Goal: Task Accomplishment & Management: Complete application form

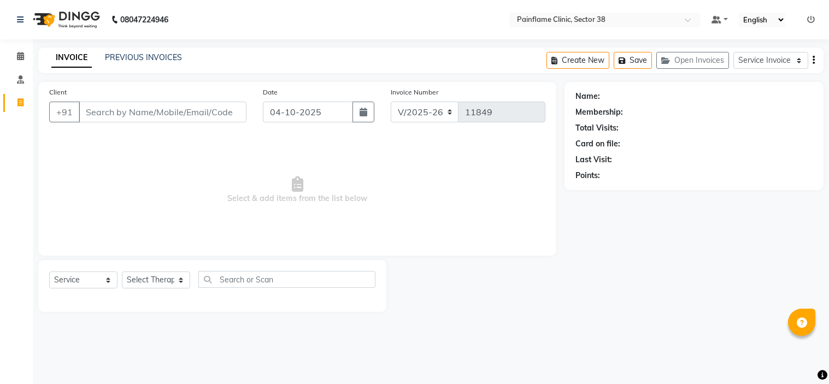
select select "3964"
select select "service"
type input "9954097843"
click at [214, 120] on button "Add Client" at bounding box center [218, 112] width 56 height 21
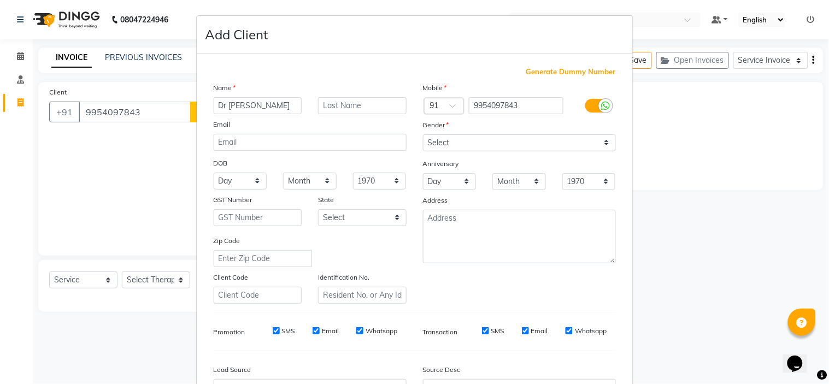
type input "Dr [PERSON_NAME]"
type input "H"
type input "Goswami"
click at [468, 145] on select "Select Male Female Other Prefer Not To Say" at bounding box center [519, 142] width 193 height 17
click at [423, 134] on select "Select Male Female Other Prefer Not To Say" at bounding box center [519, 142] width 193 height 17
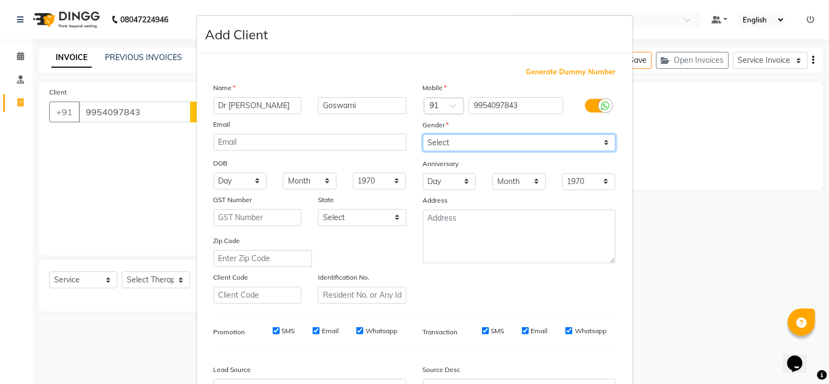
select select "female"
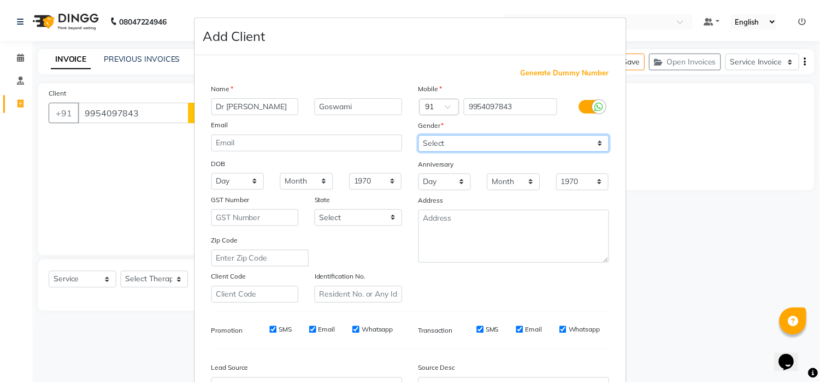
scroll to position [121, 0]
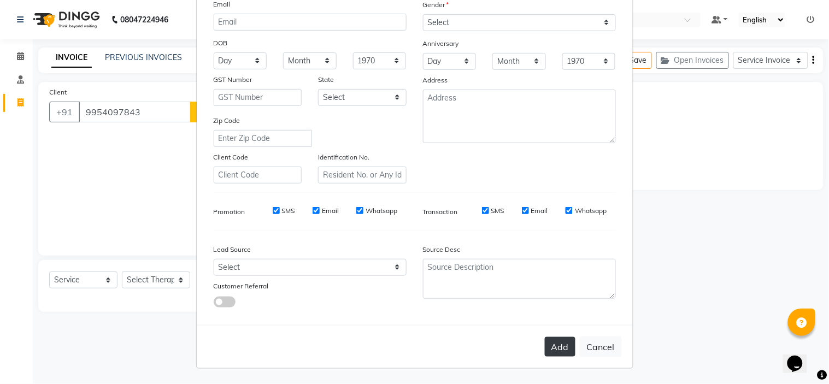
click at [552, 346] on button "Add" at bounding box center [560, 347] width 31 height 20
type input "99******43"
select select
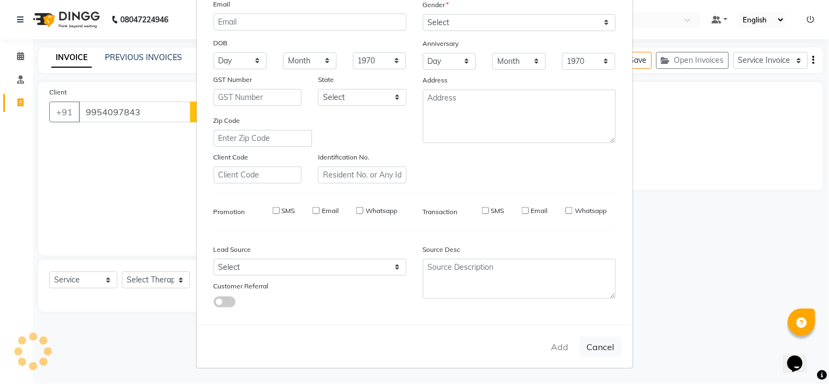
select select
checkbox input "false"
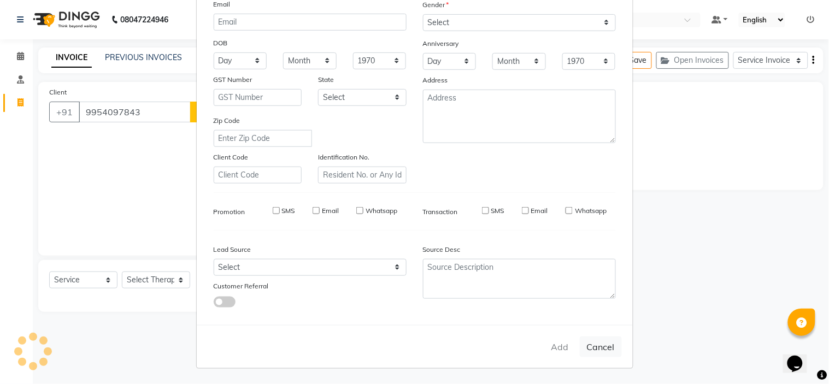
checkbox input "false"
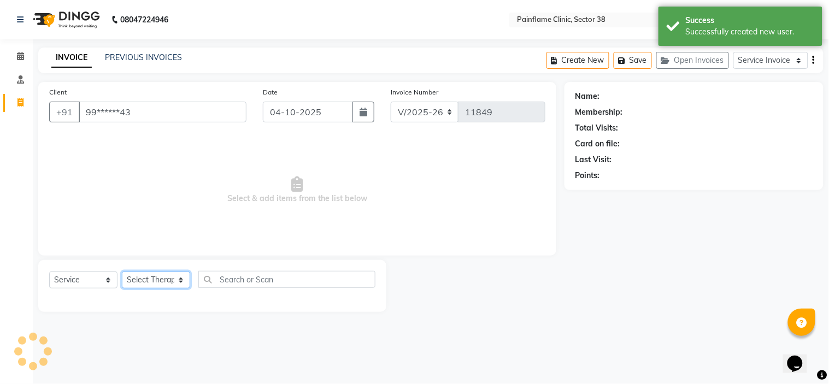
click at [150, 280] on select "Select Therapist [PERSON_NAME] Dr [PERSON_NAME] [PERSON_NAME] Dr [PERSON_NAME] …" at bounding box center [156, 279] width 68 height 17
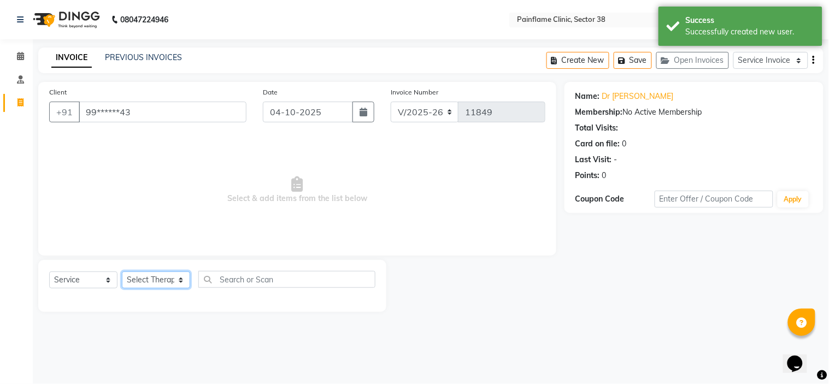
select select "20209"
click at [122, 272] on select "Select Therapist [PERSON_NAME] Dr [PERSON_NAME] [PERSON_NAME] Dr [PERSON_NAME] …" at bounding box center [156, 279] width 68 height 17
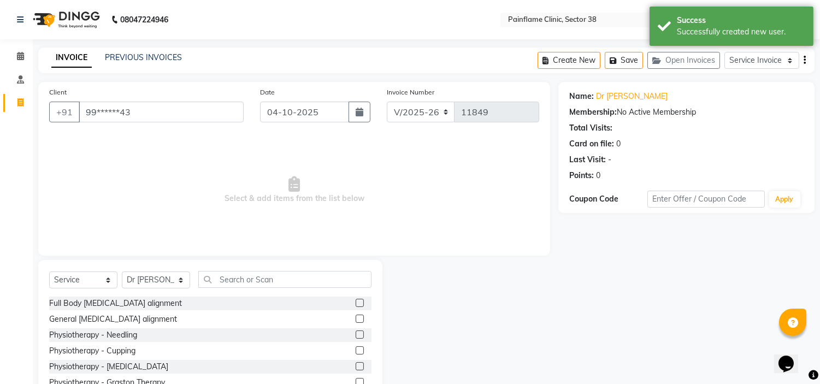
click at [356, 302] on label at bounding box center [360, 303] width 8 height 8
click at [356, 302] on input "checkbox" at bounding box center [359, 303] width 7 height 7
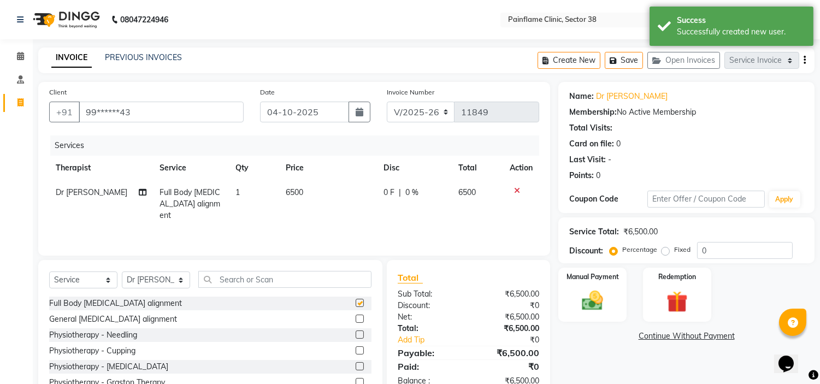
checkbox input "false"
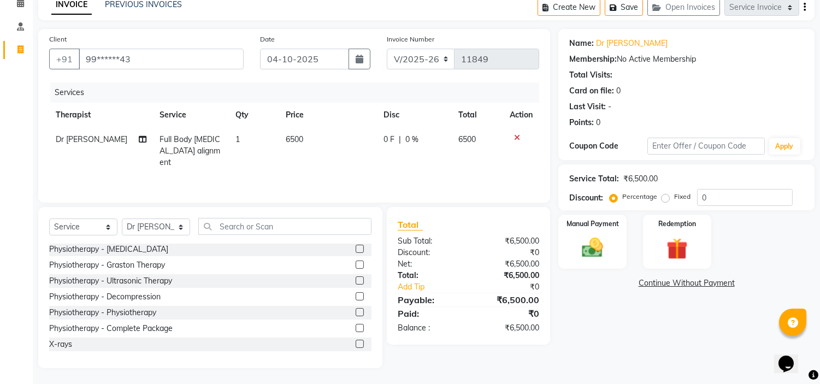
click at [356, 341] on label at bounding box center [360, 344] width 8 height 8
click at [356, 341] on input "checkbox" at bounding box center [359, 344] width 7 height 7
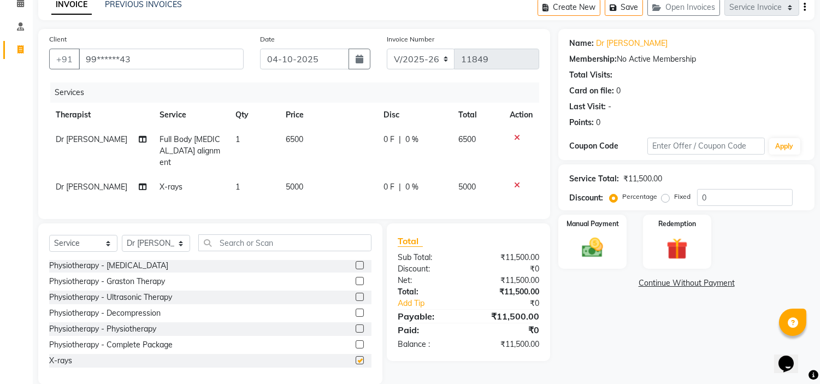
checkbox input "false"
click at [304, 180] on td "5000" at bounding box center [328, 187] width 98 height 25
select select "20209"
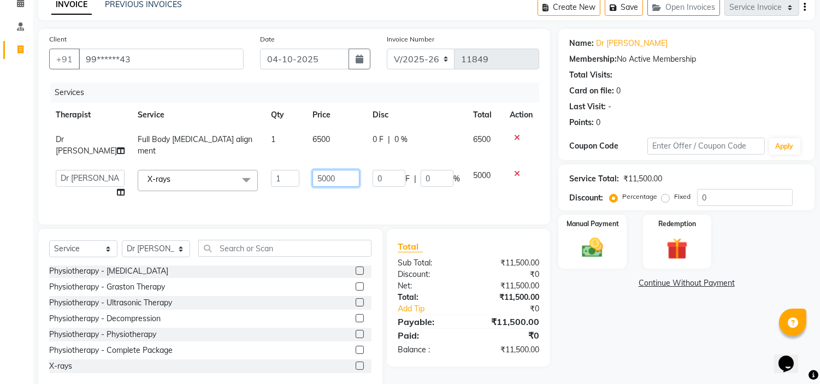
click at [323, 170] on input "5000" at bounding box center [335, 178] width 47 height 17
click at [334, 170] on input "5000" at bounding box center [335, 178] width 47 height 17
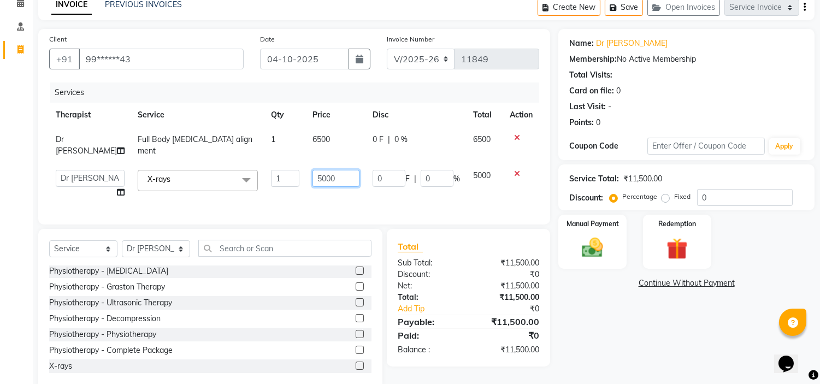
click at [334, 170] on input "5000" at bounding box center [335, 178] width 47 height 17
click at [312, 170] on input "5000" at bounding box center [335, 178] width 47 height 17
type input "1800"
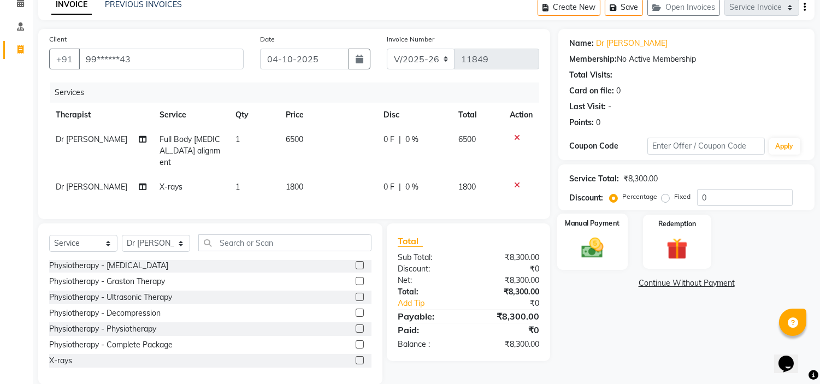
click at [612, 245] on div "Manual Payment" at bounding box center [592, 242] width 71 height 56
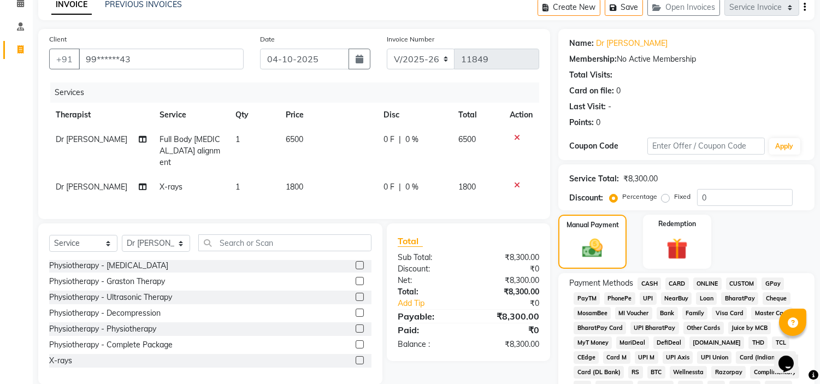
click at [641, 293] on span "UPI" at bounding box center [648, 298] width 17 height 13
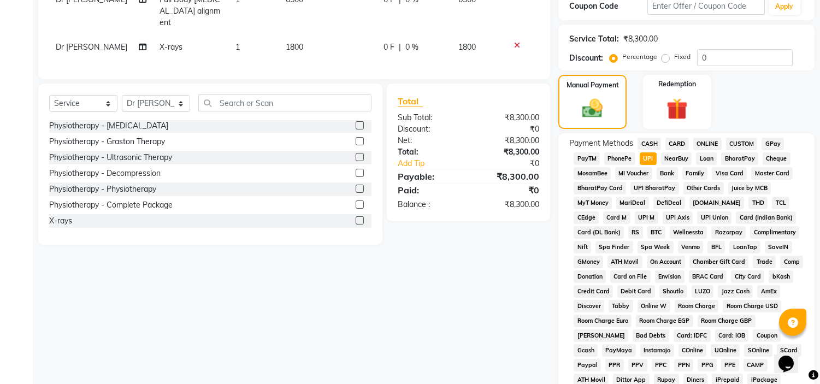
scroll to position [193, 0]
click at [679, 145] on span "CARD" at bounding box center [676, 143] width 23 height 13
click at [550, 261] on div "Client +91 99******43 Date 04-10-2025 Invoice Number V/2025 V/2025-26 11849 Ser…" at bounding box center [294, 210] width 528 height 643
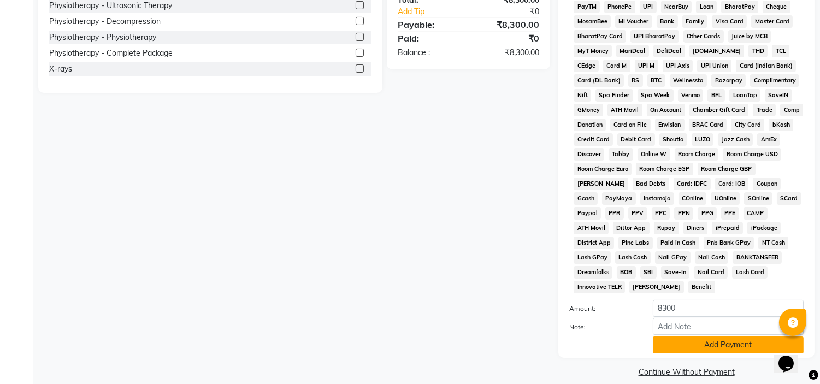
click at [698, 339] on button "Add Payment" at bounding box center [728, 344] width 151 height 17
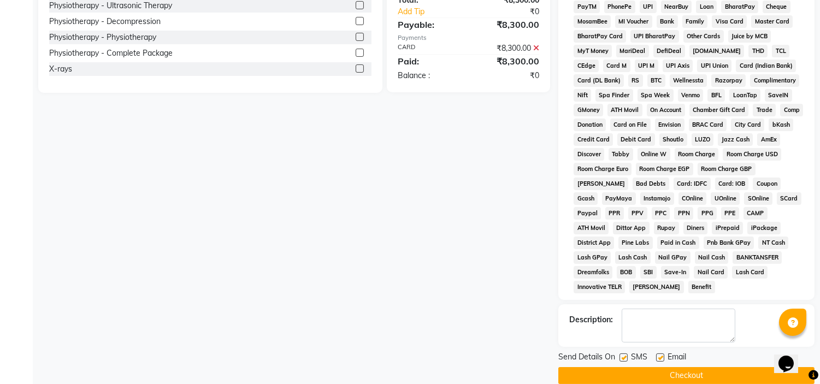
click at [658, 353] on label at bounding box center [660, 357] width 8 height 8
click at [658, 354] on input "checkbox" at bounding box center [659, 357] width 7 height 7
checkbox input "false"
click at [618, 351] on div "Send Details On SMS Email" at bounding box center [686, 358] width 256 height 14
click at [625, 353] on label at bounding box center [623, 357] width 8 height 8
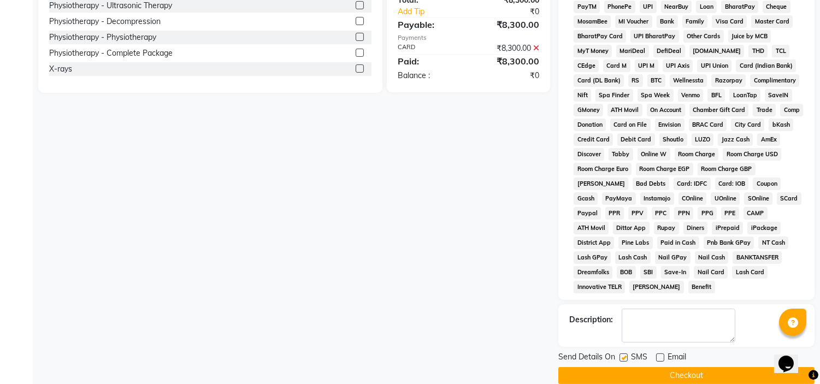
click at [625, 354] on input "checkbox" at bounding box center [622, 357] width 7 height 7
checkbox input "false"
drag, startPoint x: 676, startPoint y: 374, endPoint x: 673, endPoint y: 361, distance: 13.4
click at [673, 361] on main "INVOICE PREVIOUS INVOICES Create New Save Open Invoices Service Invoice Product…" at bounding box center [426, 52] width 787 height 698
click at [673, 367] on button "Checkout" at bounding box center [686, 375] width 256 height 17
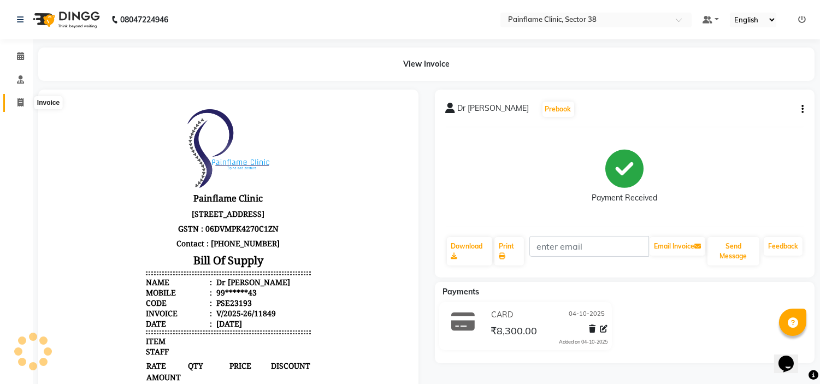
click at [17, 107] on icon at bounding box center [20, 102] width 6 height 8
select select "service"
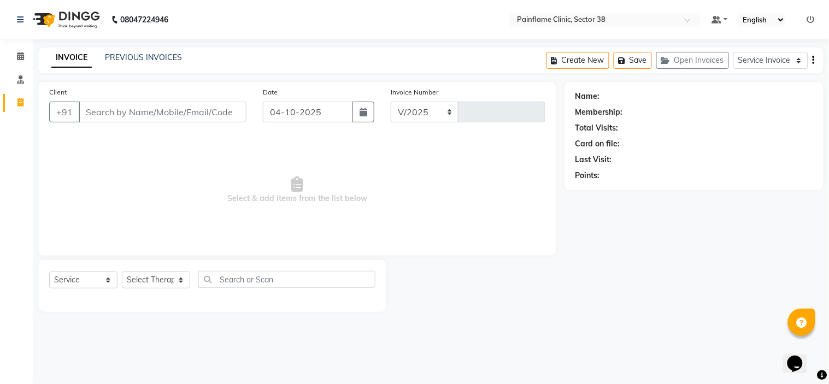
select select "3964"
type input "11850"
type input "9898475655"
click at [225, 111] on span "Add Client" at bounding box center [218, 112] width 43 height 11
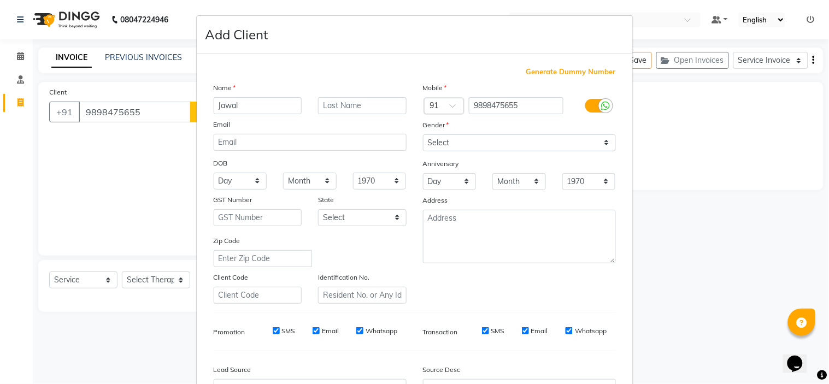
type input "Jawal"
type input "Shukla"
click at [444, 135] on select "Select Male Female Other Prefer Not To Say" at bounding box center [519, 142] width 193 height 17
select select "male"
click at [423, 134] on select "Select Male Female Other Prefer Not To Say" at bounding box center [519, 142] width 193 height 17
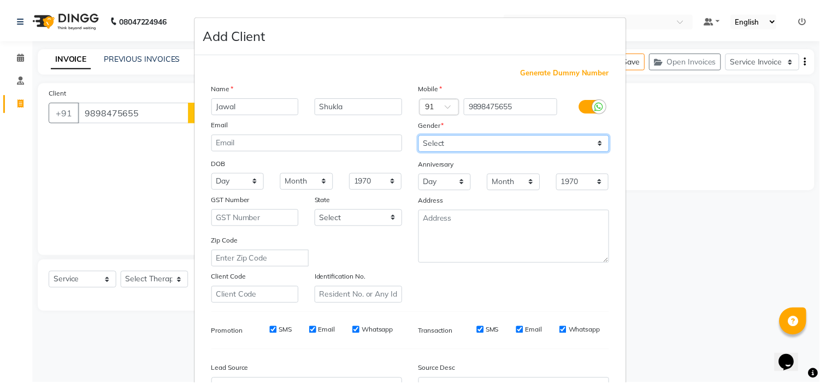
scroll to position [121, 0]
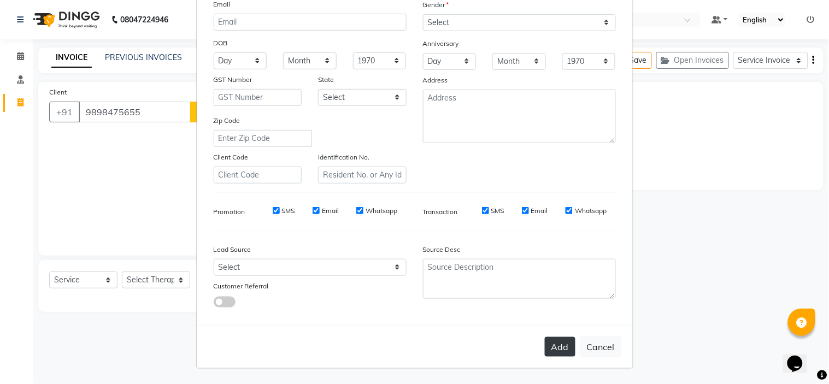
click at [556, 346] on button "Add" at bounding box center [560, 347] width 31 height 20
type input "98******55"
select select
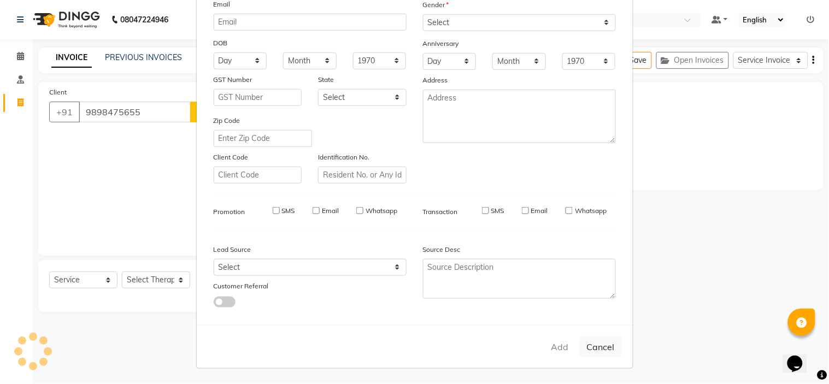
select select
checkbox input "false"
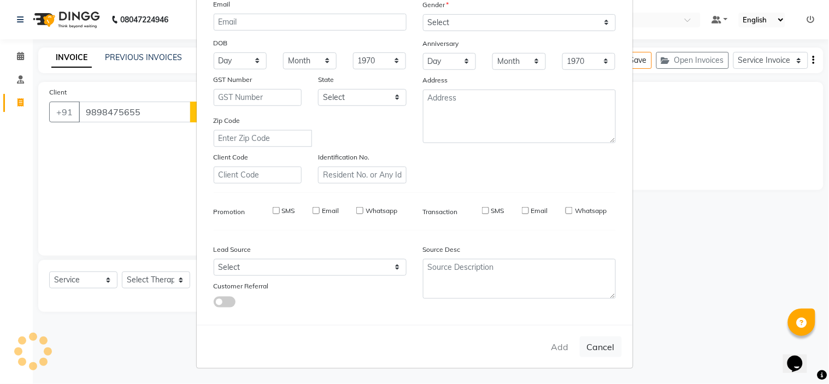
checkbox input "false"
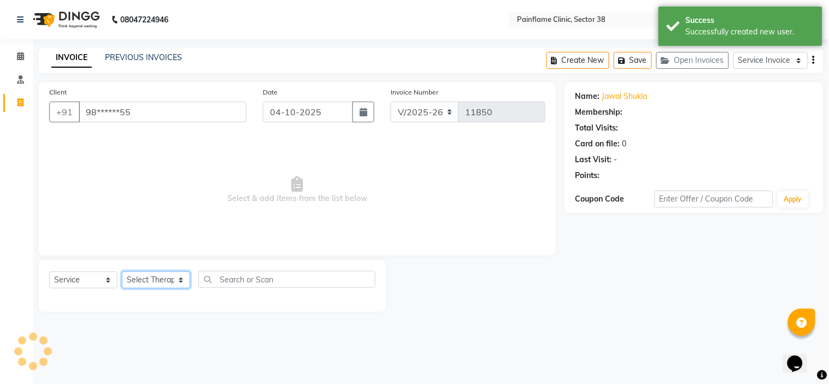
click at [157, 275] on select "Select Therapist [PERSON_NAME] Dr [PERSON_NAME] [PERSON_NAME] Dr [PERSON_NAME] …" at bounding box center [156, 279] width 68 height 17
select select "20209"
click at [122, 272] on select "Select Therapist [PERSON_NAME] Dr [PERSON_NAME] [PERSON_NAME] Dr [PERSON_NAME] …" at bounding box center [156, 279] width 68 height 17
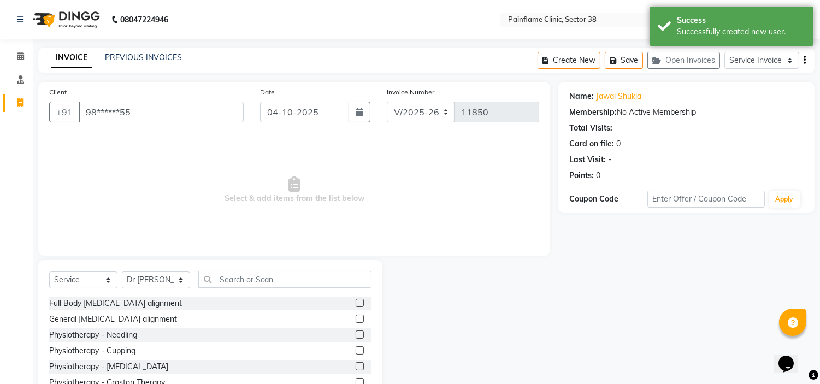
click at [356, 301] on label at bounding box center [360, 303] width 8 height 8
click at [356, 301] on input "checkbox" at bounding box center [359, 303] width 7 height 7
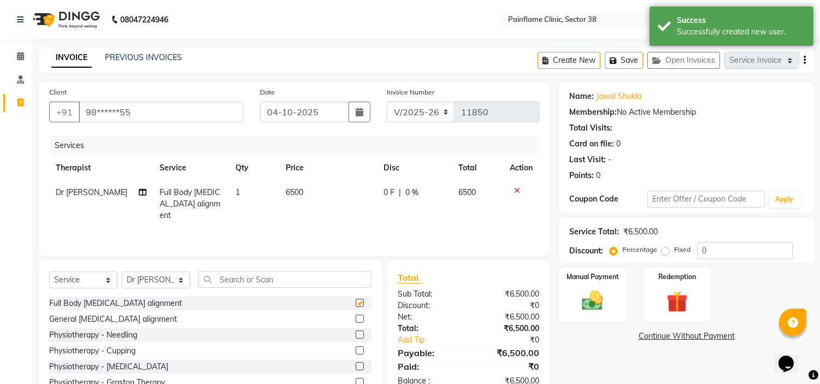
checkbox input "false"
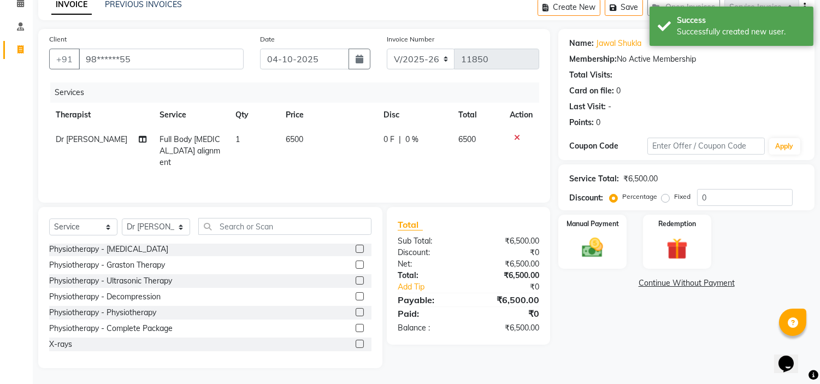
click at [356, 338] on div at bounding box center [364, 345] width 16 height 14
click at [356, 340] on label at bounding box center [360, 344] width 8 height 8
click at [356, 341] on input "checkbox" at bounding box center [359, 344] width 7 height 7
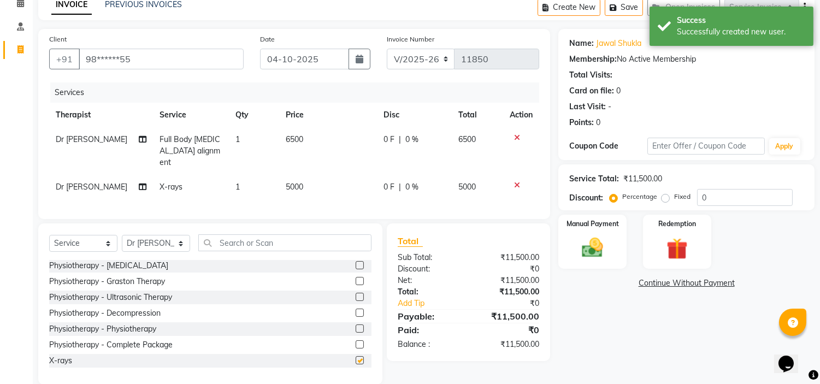
checkbox input "false"
click at [306, 175] on td "5000" at bounding box center [328, 187] width 98 height 25
select select "20209"
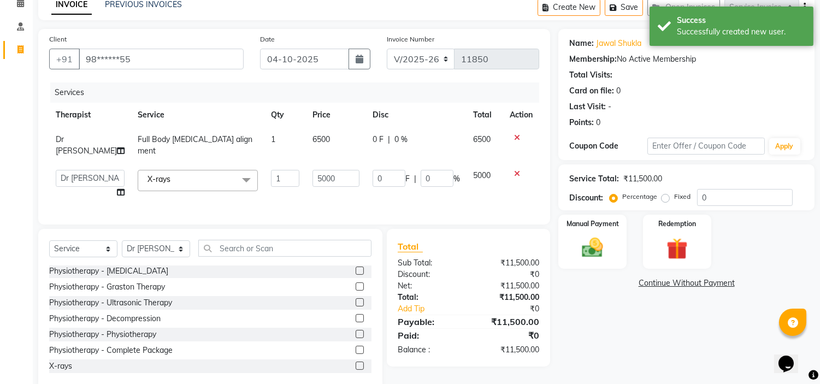
click at [312, 170] on input "5000" at bounding box center [335, 178] width 47 height 17
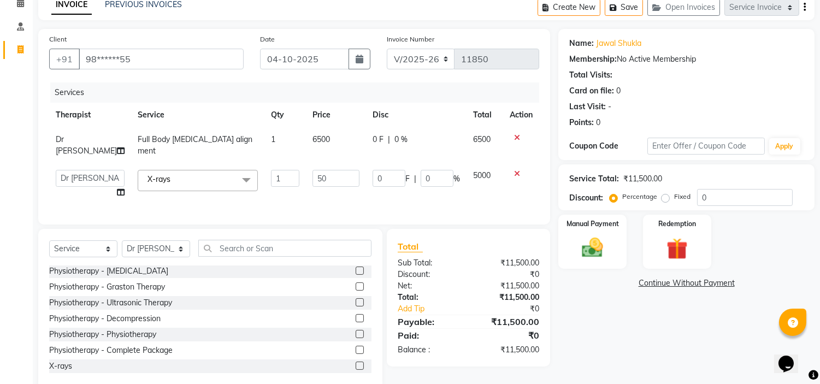
type input "5"
type input "1800"
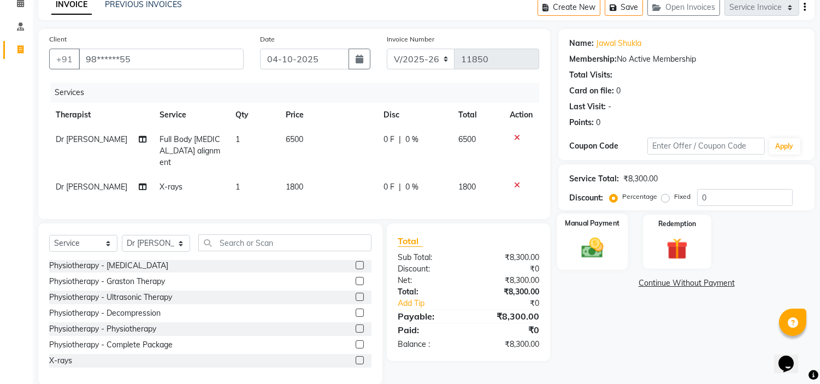
click at [592, 231] on div "Manual Payment" at bounding box center [592, 242] width 71 height 56
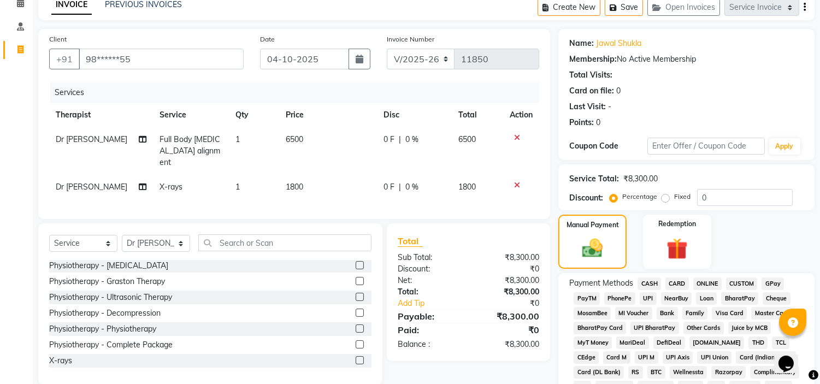
click at [648, 293] on span "UPI" at bounding box center [648, 298] width 17 height 13
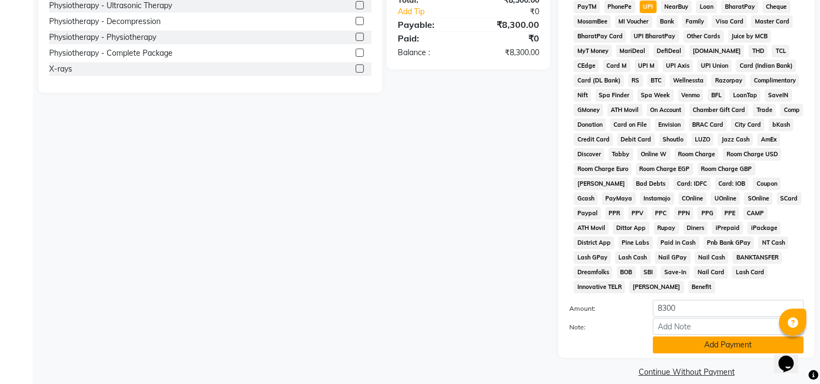
click at [736, 337] on button "Add Payment" at bounding box center [728, 344] width 151 height 17
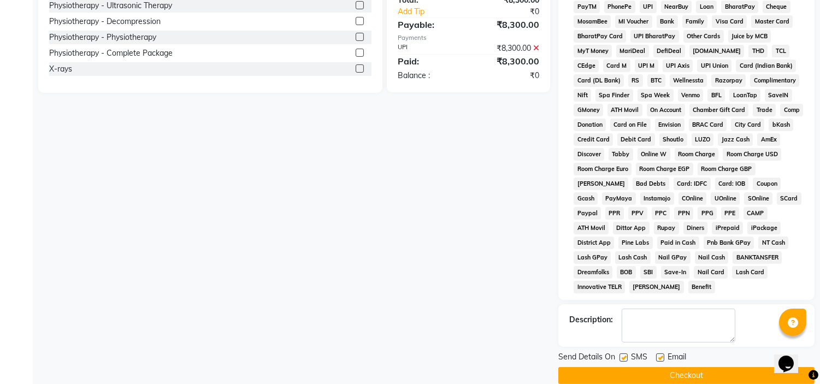
click at [663, 353] on label at bounding box center [660, 357] width 8 height 8
click at [663, 354] on input "checkbox" at bounding box center [659, 357] width 7 height 7
checkbox input "false"
click at [623, 353] on label at bounding box center [623, 357] width 8 height 8
click at [623, 354] on input "checkbox" at bounding box center [622, 357] width 7 height 7
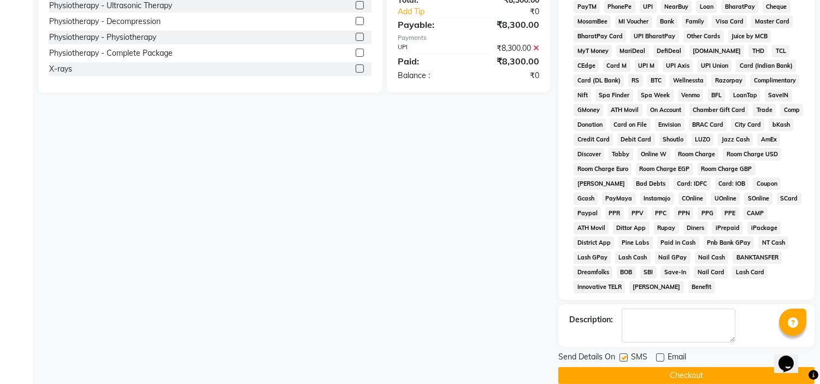
checkbox input "false"
click at [671, 367] on button "Checkout" at bounding box center [686, 375] width 256 height 17
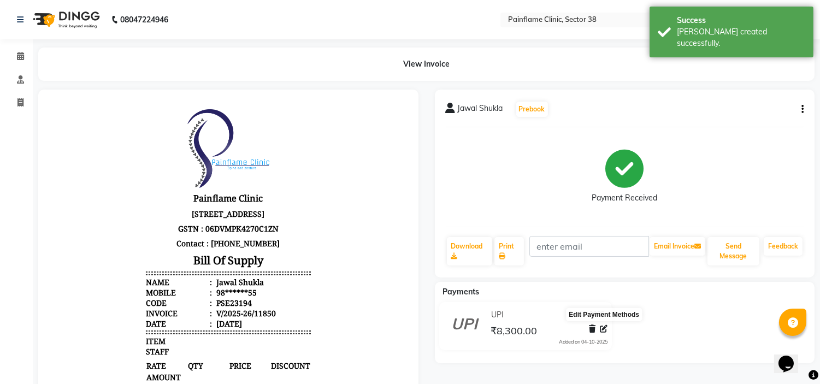
click at [607, 324] on span at bounding box center [604, 328] width 8 height 11
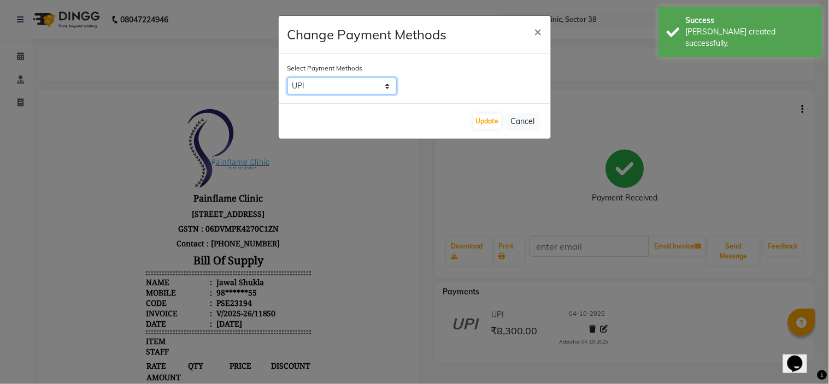
click at [347, 82] on select "CASH CARD ONLINE CUSTOM GPay PayTM PhonePe UPI NearBuy Loan BharatPay Cheque Mo…" at bounding box center [341, 86] width 109 height 17
select select "2"
click at [287, 78] on select "CASH CARD ONLINE CUSTOM GPay PayTM PhonePe UPI NearBuy Loan BharatPay Cheque Mo…" at bounding box center [341, 86] width 109 height 17
click at [487, 126] on button "Update" at bounding box center [487, 121] width 28 height 15
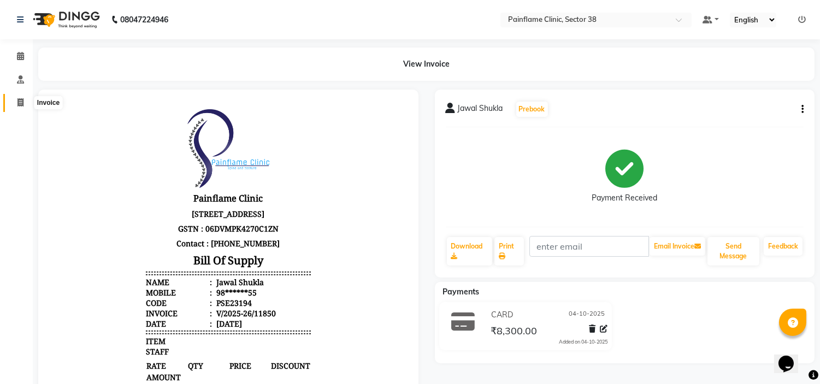
click at [23, 98] on span at bounding box center [20, 103] width 19 height 13
select select "service"
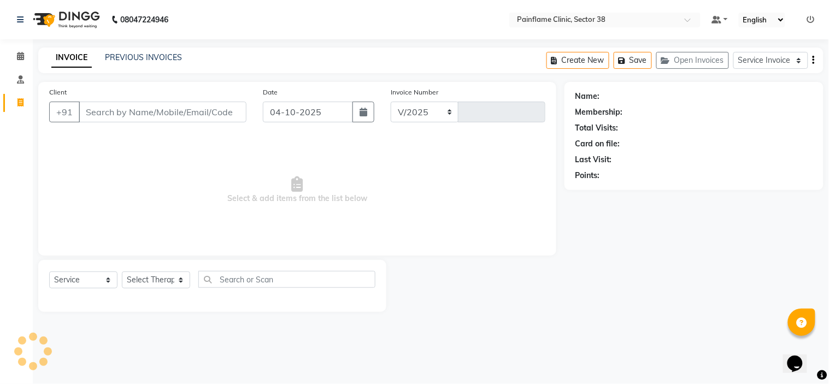
select select "3964"
type input "11851"
click at [108, 107] on input "Client" at bounding box center [163, 112] width 168 height 21
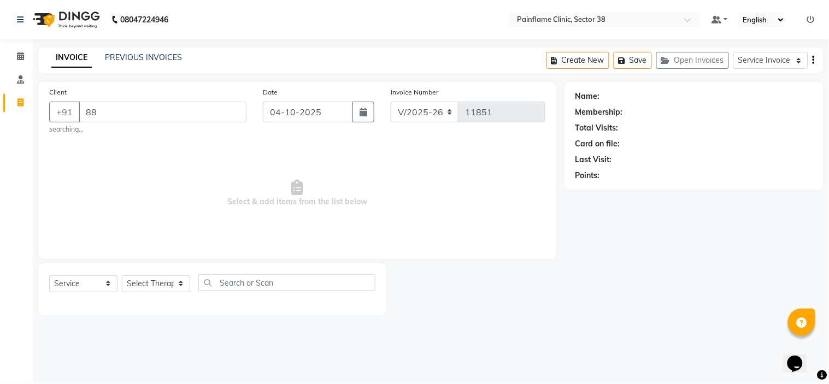
type input "8"
click at [144, 53] on link "PREVIOUS INVOICES" at bounding box center [143, 57] width 77 height 10
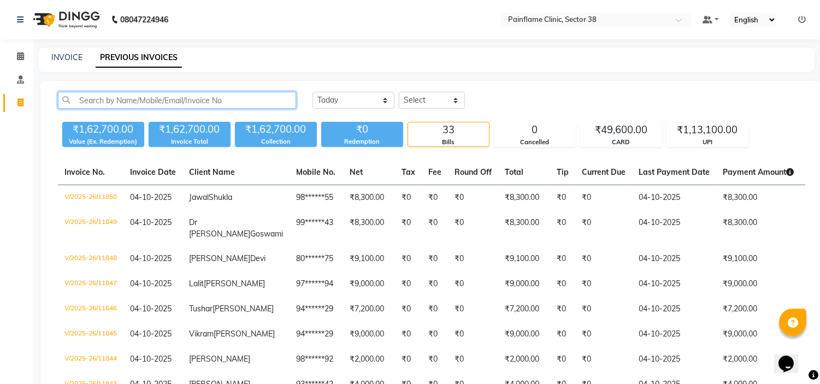
click at [174, 96] on input "text" at bounding box center [177, 100] width 238 height 17
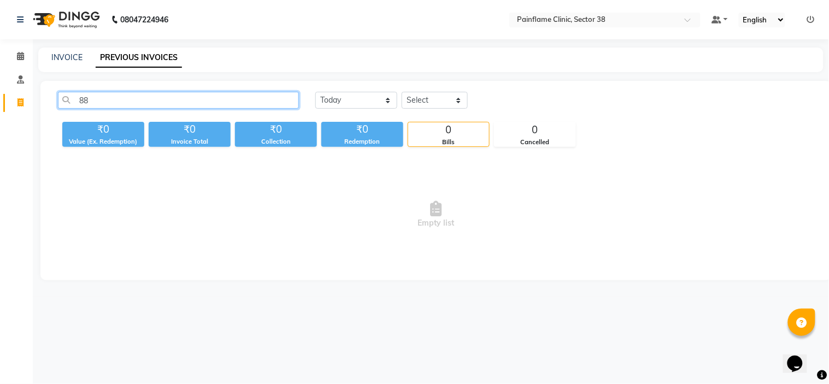
type input "8"
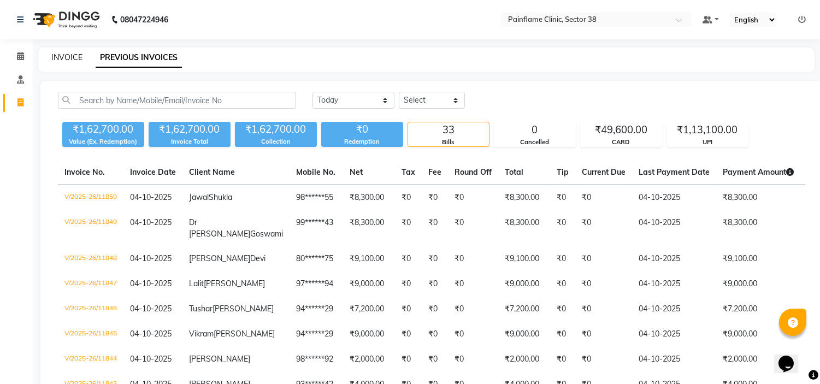
click at [72, 55] on link "INVOICE" at bounding box center [66, 57] width 31 height 10
select select "service"
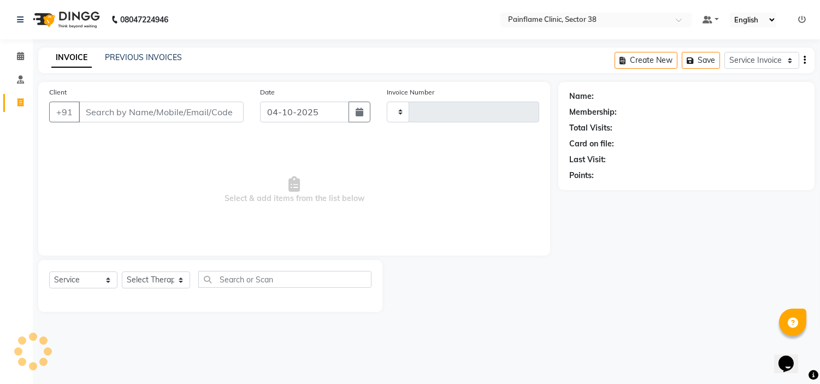
type input "11851"
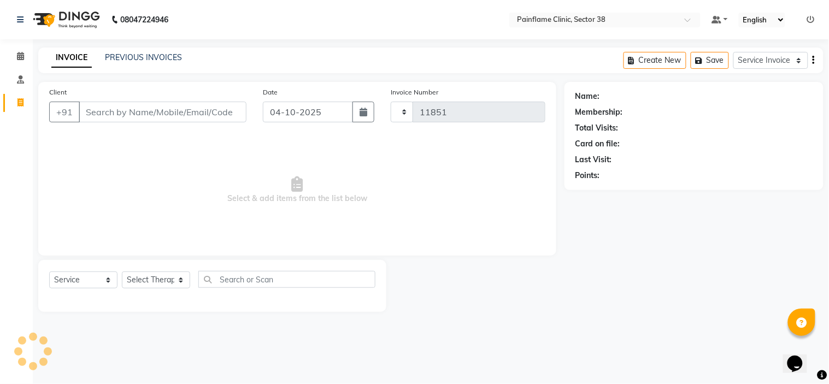
select select "3964"
click at [129, 112] on input "Client" at bounding box center [163, 112] width 168 height 21
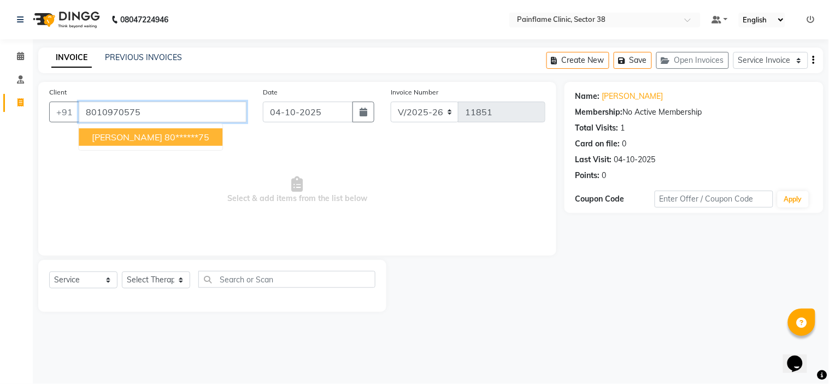
click at [168, 117] on input "8010970575" at bounding box center [163, 112] width 168 height 21
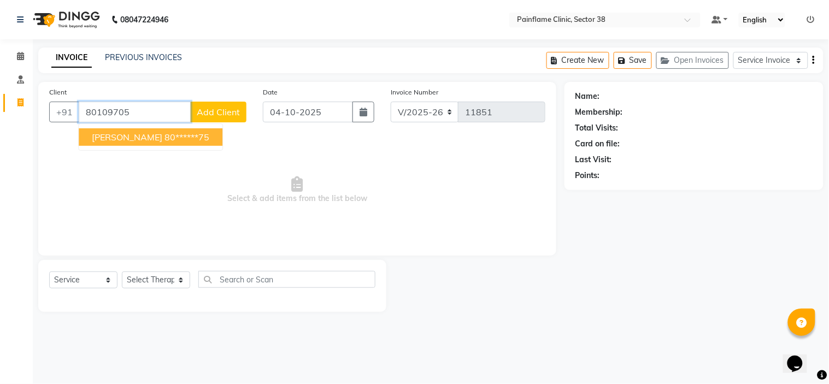
type input "80109705"
click at [231, 113] on span "Add Client" at bounding box center [218, 112] width 43 height 11
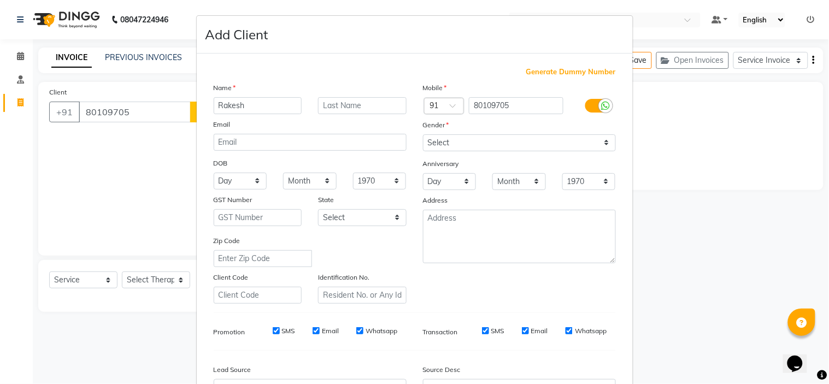
type input "Rakesh"
type input "Kumar"
click at [489, 138] on select "Select Male Female Other Prefer Not To Say" at bounding box center [519, 142] width 193 height 17
select select "male"
click at [423, 134] on select "Select Male Female Other Prefer Not To Say" at bounding box center [519, 142] width 193 height 17
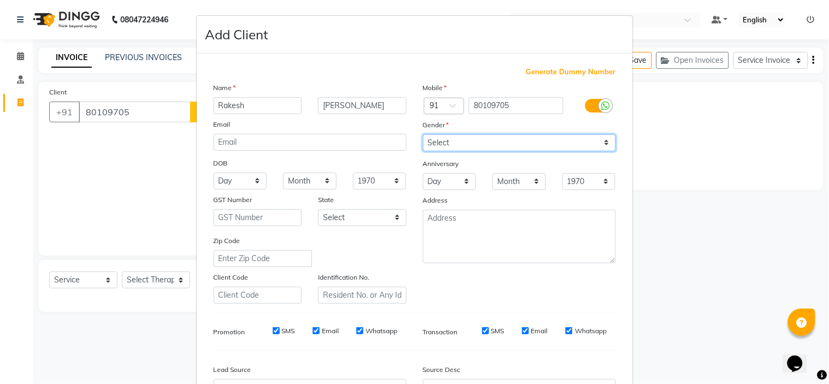
scroll to position [121, 0]
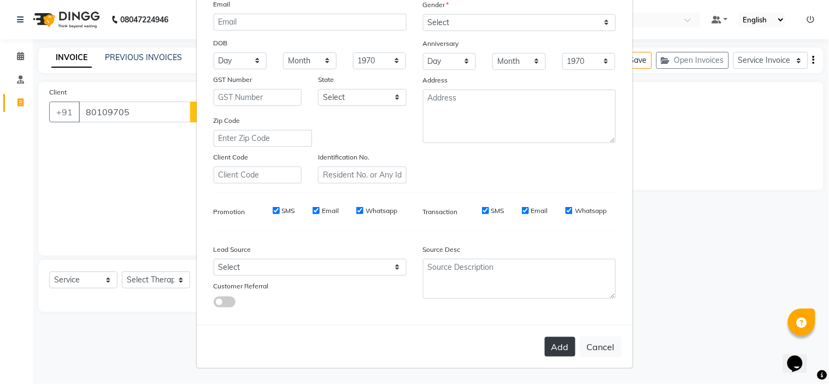
click at [554, 340] on button "Add" at bounding box center [560, 347] width 31 height 20
type input "80****05"
select select
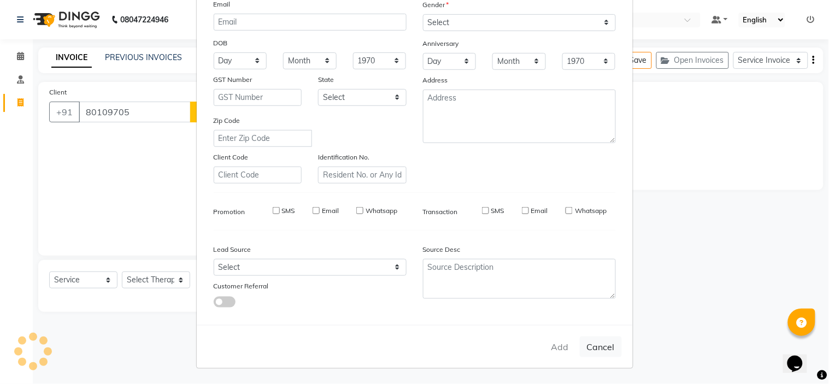
select select
checkbox input "false"
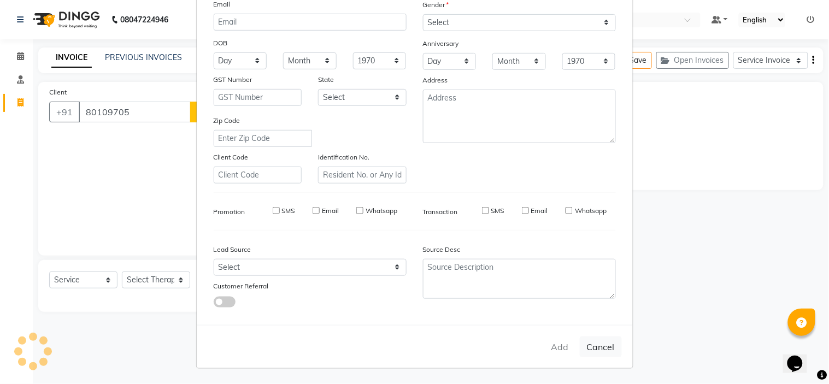
checkbox input "false"
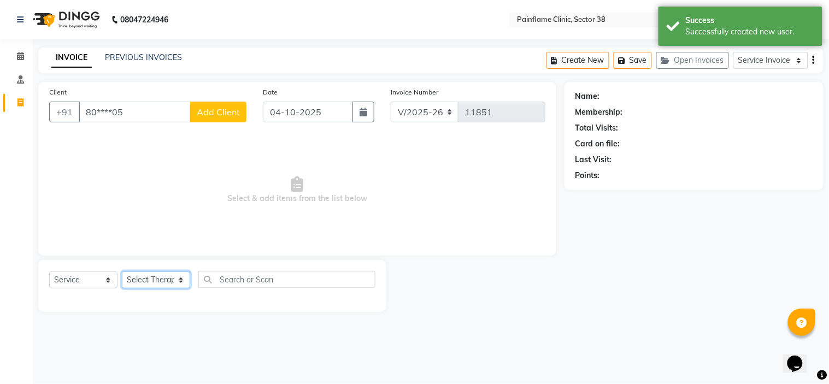
click at [159, 283] on select "Select Therapist [PERSON_NAME] Dr [PERSON_NAME] [PERSON_NAME] Dr [PERSON_NAME] …" at bounding box center [156, 279] width 68 height 17
click at [267, 164] on span "Select & add items from the list below" at bounding box center [297, 189] width 496 height 109
click at [143, 110] on input "80****05" at bounding box center [135, 112] width 112 height 21
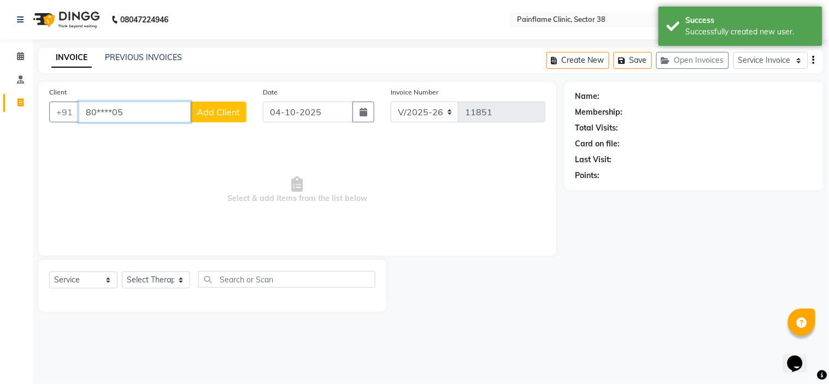
click at [143, 110] on input "80****05" at bounding box center [135, 112] width 112 height 21
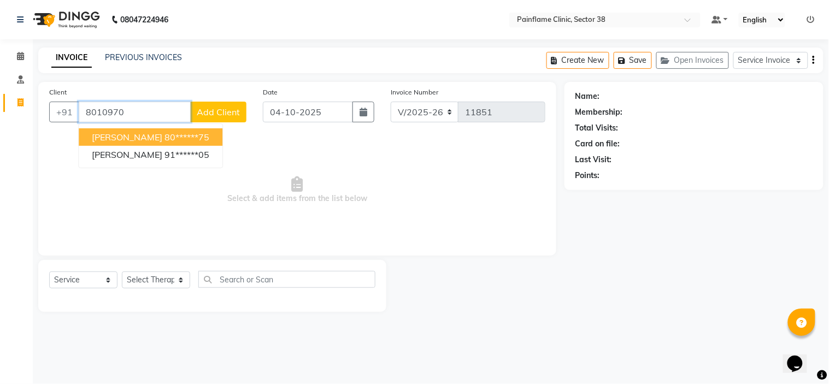
type input "8010970"
click at [232, 102] on button "Add Client" at bounding box center [218, 112] width 56 height 21
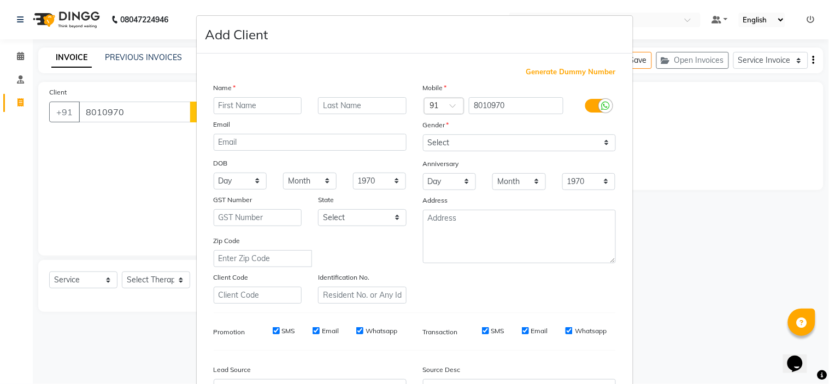
click at [238, 109] on input "text" at bounding box center [258, 105] width 88 height 17
type input "Rakesh"
type input "Kumar"
click at [526, 107] on input "8010970" at bounding box center [516, 105] width 94 height 17
type input "8010970575"
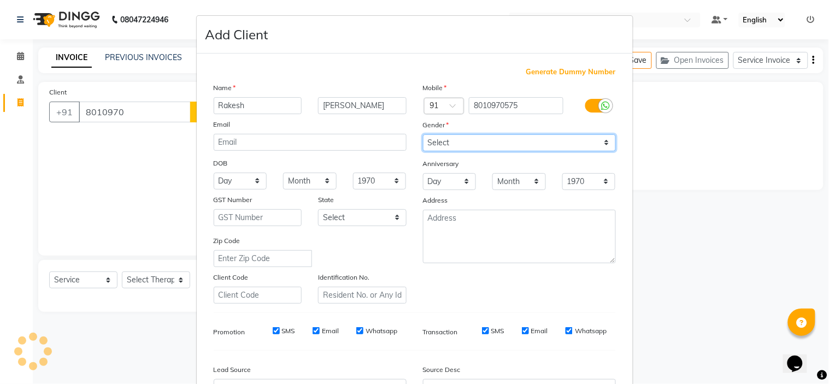
click at [462, 143] on div "Mobile Country Code × 91 8010970575 Gender Select Male Female Other Prefer Not …" at bounding box center [519, 193] width 209 height 222
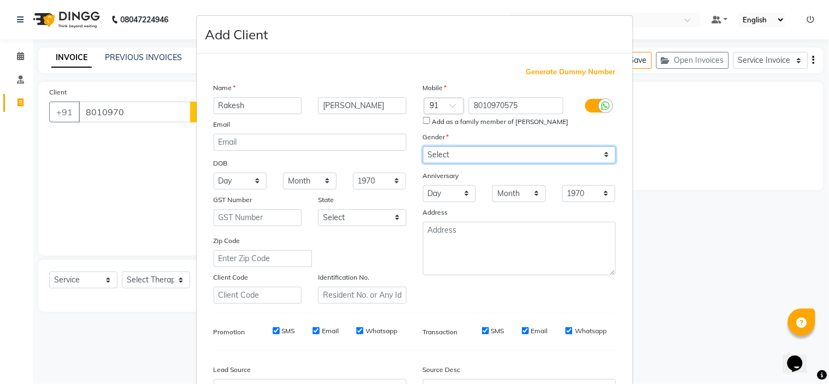
select select "male"
click at [423, 146] on select "Select Male Female Other Prefer Not To Say" at bounding box center [519, 154] width 193 height 17
click at [423, 119] on input "Add as a family member of Shakuntala Devi" at bounding box center [426, 120] width 7 height 7
checkbox input "true"
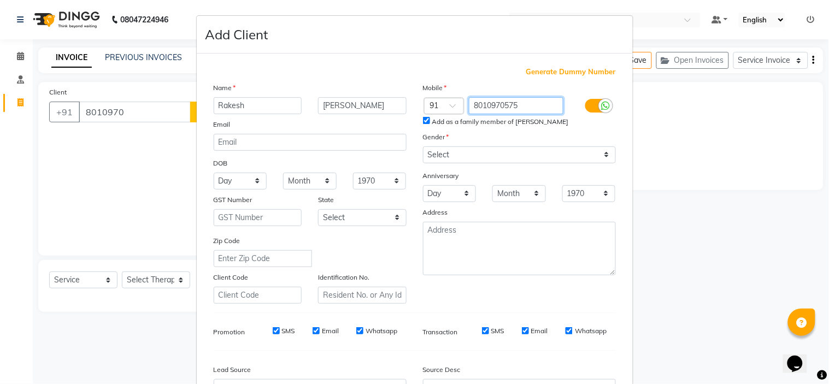
click at [493, 102] on input "8010970575" at bounding box center [516, 105] width 94 height 17
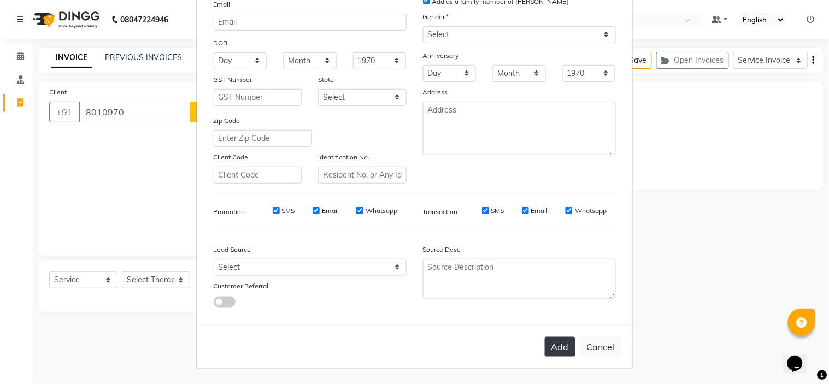
click at [549, 347] on button "Add" at bounding box center [560, 347] width 31 height 20
type input "80******75"
select select
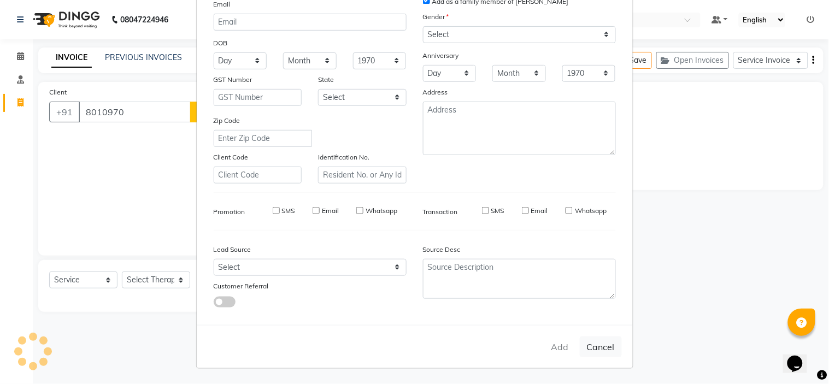
select select
checkbox input "false"
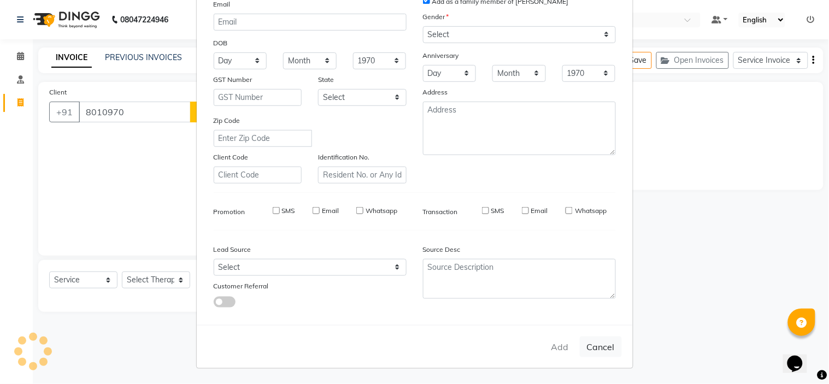
checkbox input "false"
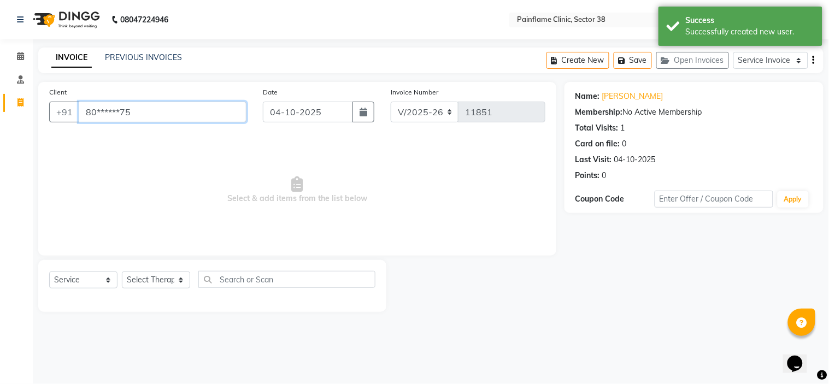
click at [119, 110] on input "80******75" at bounding box center [163, 112] width 168 height 21
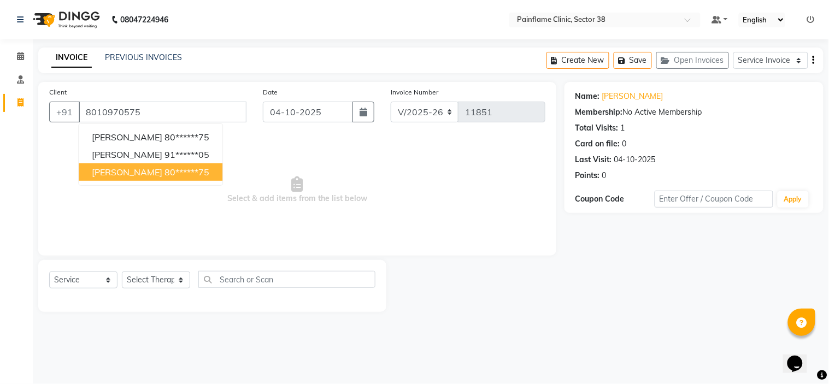
click at [164, 176] on ngb-highlight "80******75" at bounding box center [186, 172] width 45 height 11
type input "80******75"
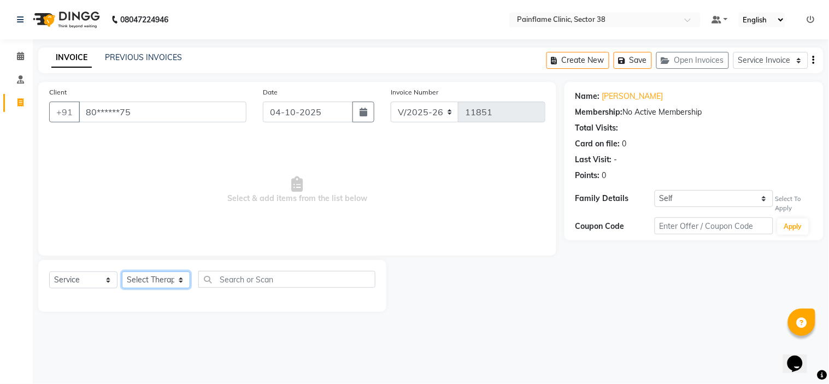
click at [151, 281] on select "Select Therapist [PERSON_NAME] Dr [PERSON_NAME] [PERSON_NAME] Dr [PERSON_NAME] …" at bounding box center [156, 279] width 68 height 17
select select "20209"
click at [122, 272] on select "Select Therapist [PERSON_NAME] Dr [PERSON_NAME] [PERSON_NAME] Dr [PERSON_NAME] …" at bounding box center [156, 279] width 68 height 17
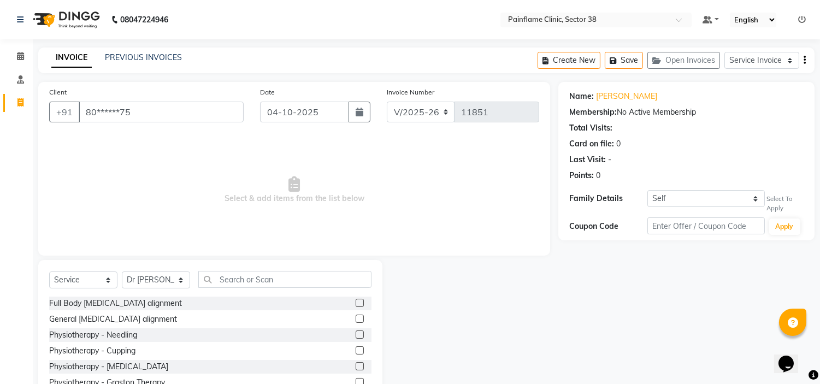
click at [356, 303] on label at bounding box center [360, 303] width 8 height 8
click at [356, 303] on input "checkbox" at bounding box center [359, 303] width 7 height 7
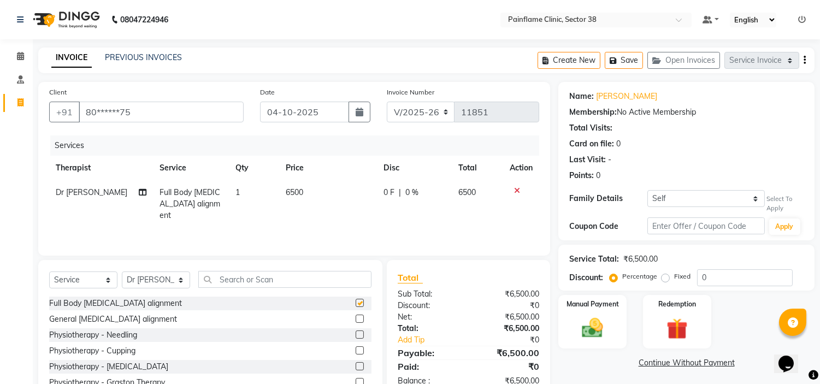
checkbox input "false"
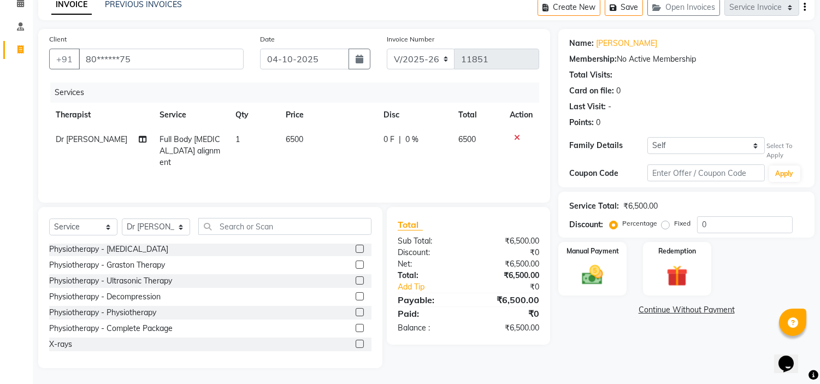
click at [356, 342] on label at bounding box center [360, 344] width 8 height 8
click at [356, 342] on input "checkbox" at bounding box center [359, 344] width 7 height 7
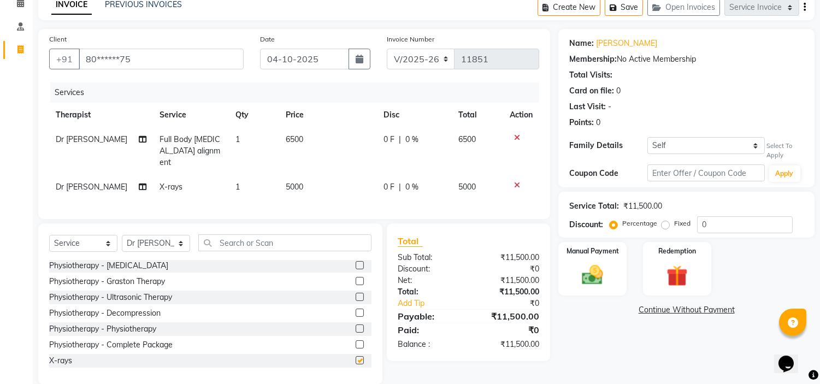
checkbox input "false"
click at [306, 175] on td "5000" at bounding box center [328, 187] width 98 height 25
select select "20209"
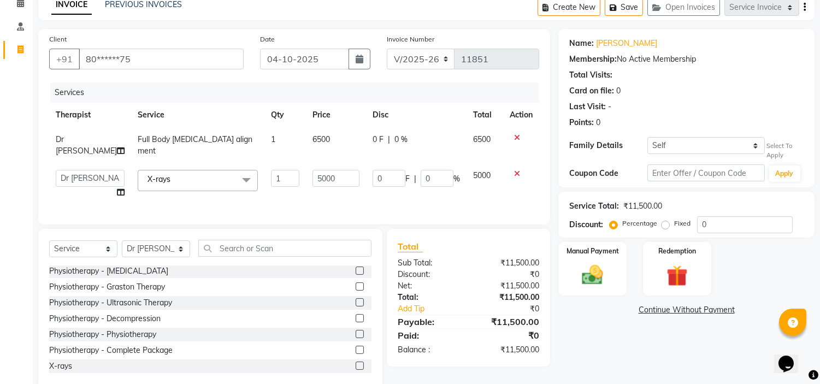
click at [312, 170] on input "5000" at bounding box center [335, 178] width 47 height 17
type input "1900"
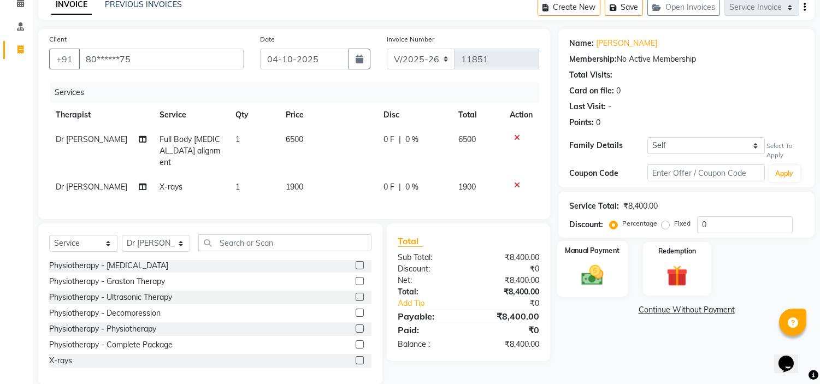
click at [582, 270] on img at bounding box center [593, 275] width 36 height 26
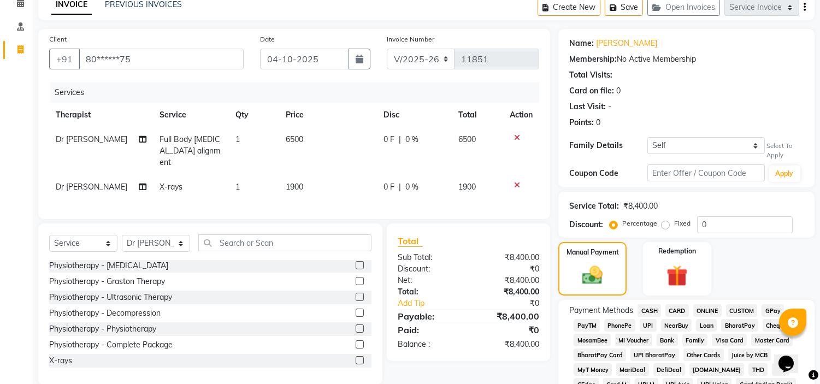
click at [679, 308] on span "CARD" at bounding box center [676, 310] width 23 height 13
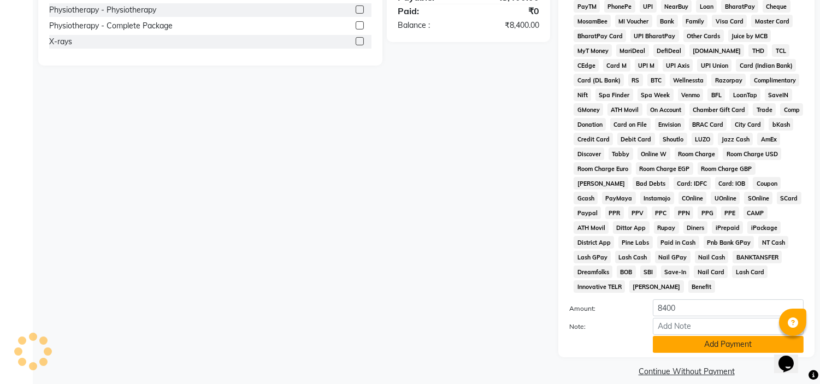
click at [729, 336] on button "Add Payment" at bounding box center [728, 344] width 151 height 17
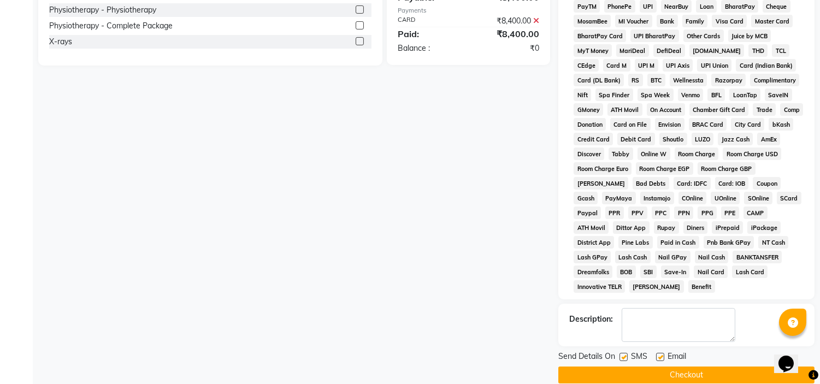
click at [658, 353] on label at bounding box center [660, 357] width 8 height 8
click at [658, 354] on input "checkbox" at bounding box center [659, 357] width 7 height 7
checkbox input "false"
click at [623, 353] on label at bounding box center [623, 357] width 8 height 8
click at [623, 354] on input "checkbox" at bounding box center [622, 357] width 7 height 7
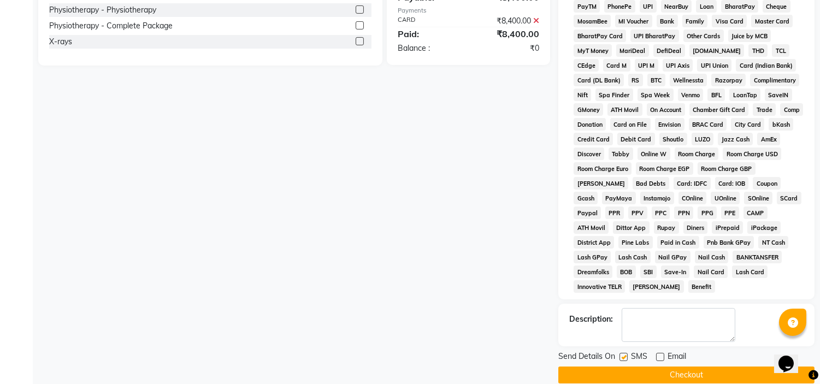
checkbox input "false"
click at [642, 367] on button "Checkout" at bounding box center [686, 375] width 256 height 17
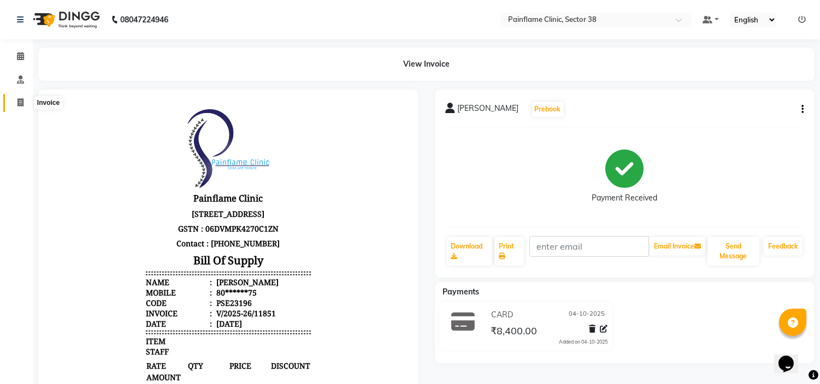
click at [19, 108] on span at bounding box center [20, 103] width 19 height 13
select select "service"
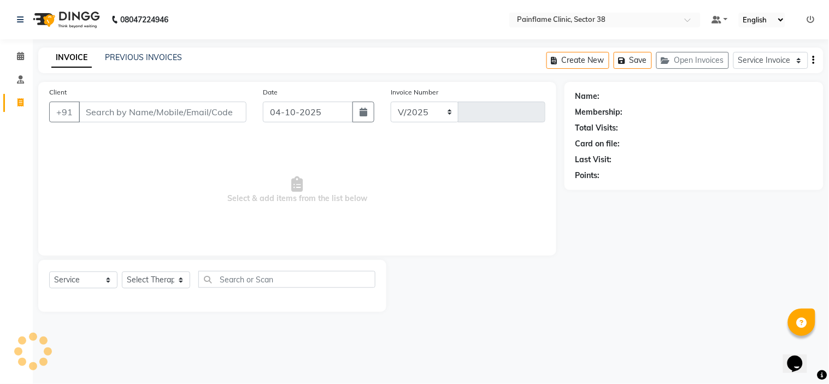
select select "3964"
type input "11852"
click at [122, 57] on link "PREVIOUS INVOICES" at bounding box center [143, 57] width 77 height 10
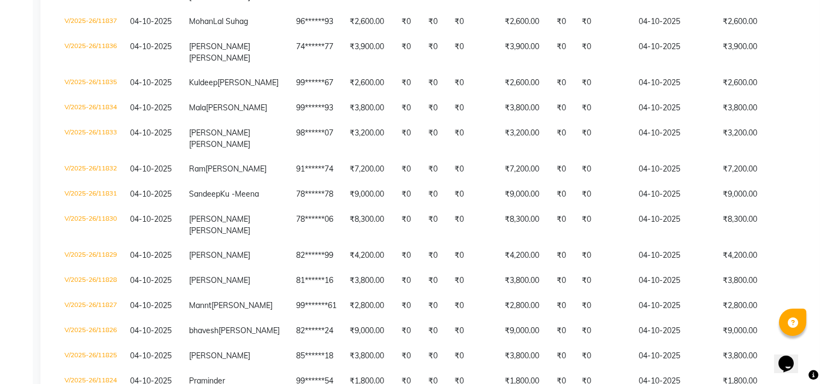
scroll to position [572, 0]
click at [239, 181] on td "Ram Singh Bairwa" at bounding box center [235, 168] width 107 height 25
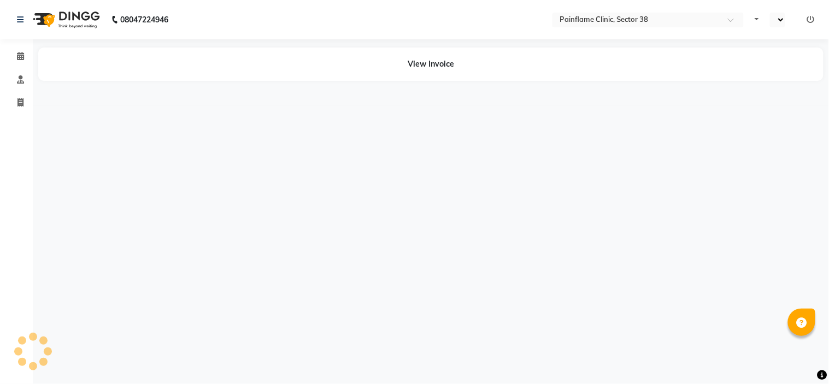
select select "en"
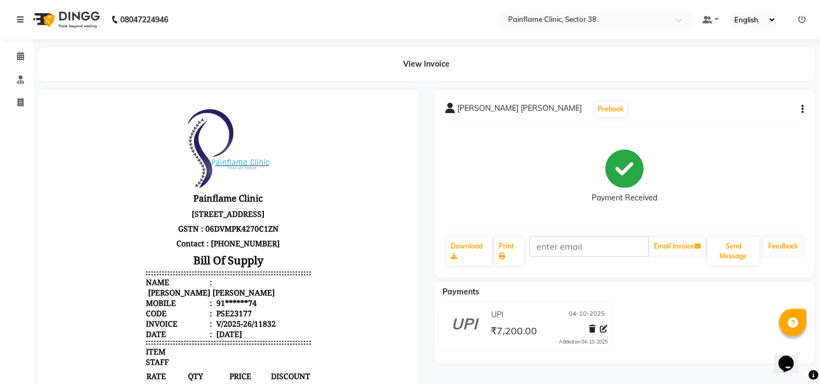
drag, startPoint x: 806, startPoint y: 105, endPoint x: 800, endPoint y: 109, distance: 6.7
click at [800, 109] on div "[PERSON_NAME] [PERSON_NAME] Prebook Payment Received Download Print Email Invoi…" at bounding box center [625, 184] width 380 height 188
click at [800, 109] on button "button" at bounding box center [800, 109] width 7 height 11
click at [739, 130] on div "Edit Invoice" at bounding box center [748, 130] width 75 height 14
select select "service"
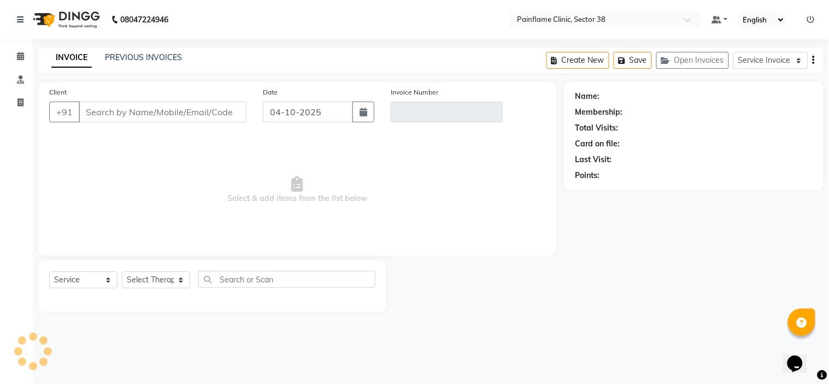
type input "91******74"
type input "V/2025-26/11832"
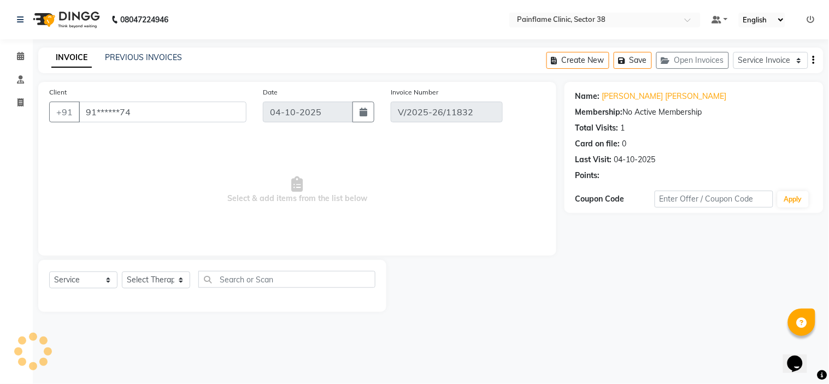
select select "select"
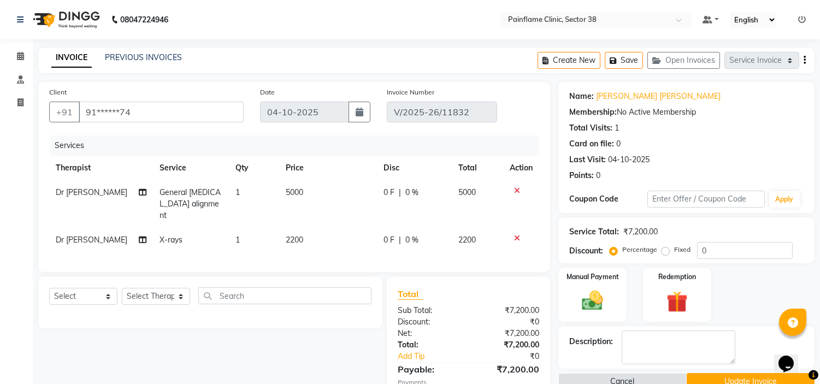
click at [194, 199] on span "General [MEDICAL_DATA] alignment" at bounding box center [190, 203] width 61 height 33
select select "20209"
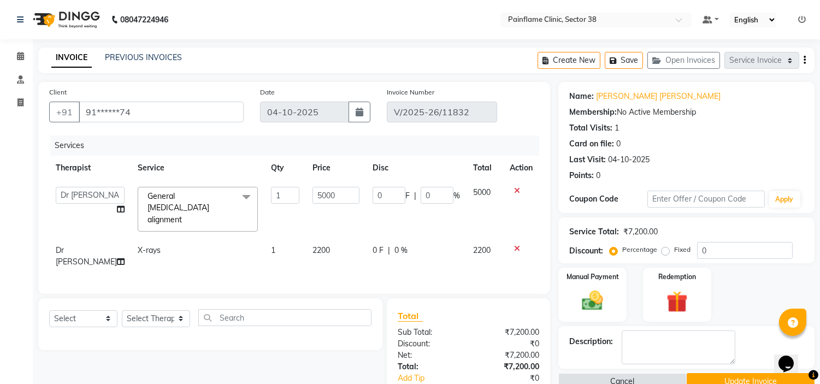
click at [194, 199] on span "General [MEDICAL_DATA] alignment" at bounding box center [178, 207] width 62 height 33
click at [199, 197] on span "General [MEDICAL_DATA] alignment" at bounding box center [178, 207] width 62 height 33
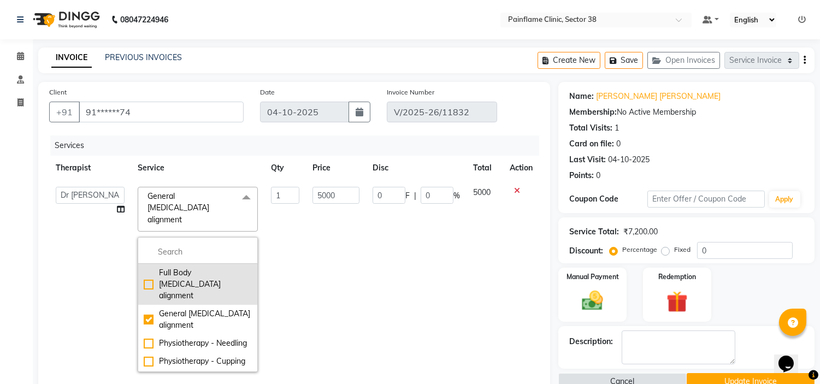
click at [175, 267] on div "Full Body [MEDICAL_DATA] alignment" at bounding box center [198, 284] width 108 height 34
checkbox input "true"
checkbox input "false"
type input "6500"
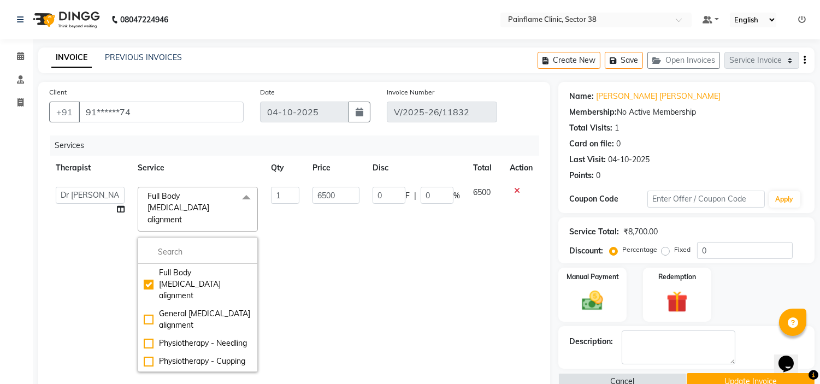
click at [306, 231] on td "6500" at bounding box center [336, 279] width 60 height 198
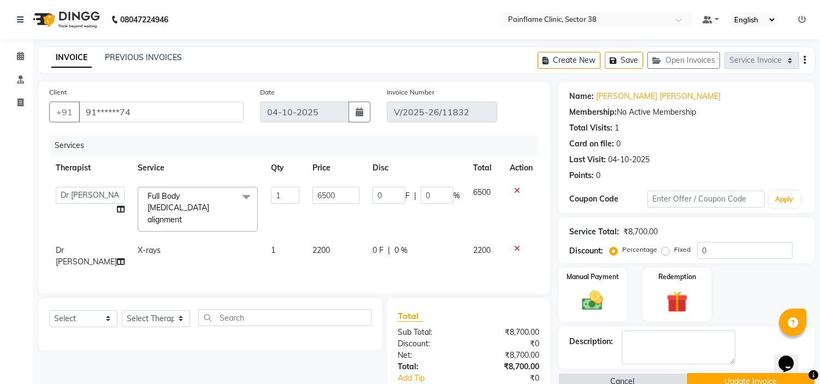
scroll to position [77, 0]
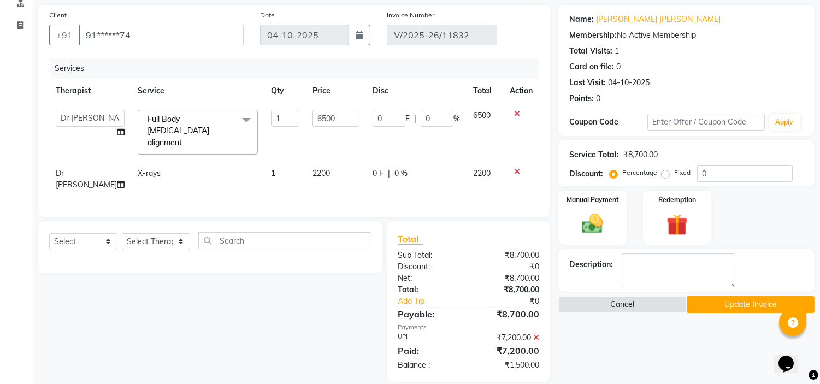
click at [538, 334] on icon at bounding box center [536, 338] width 6 height 8
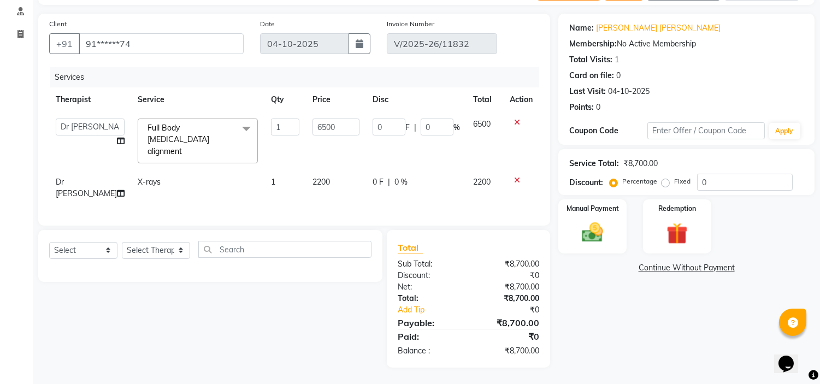
scroll to position [55, 0]
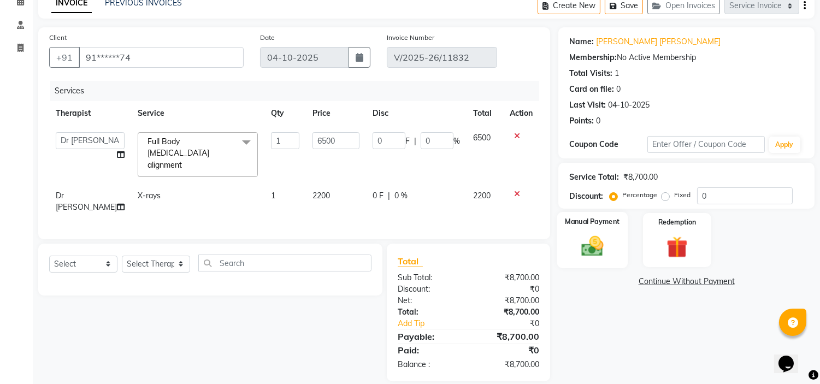
click at [586, 246] on img at bounding box center [593, 247] width 36 height 26
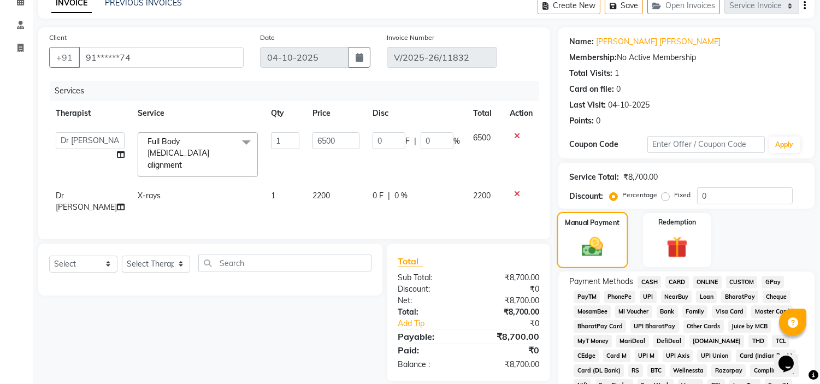
scroll to position [77, 0]
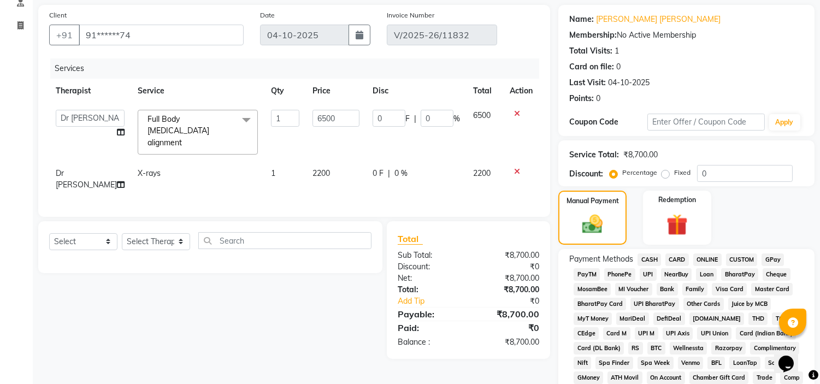
click at [651, 273] on span "UPI" at bounding box center [648, 274] width 17 height 13
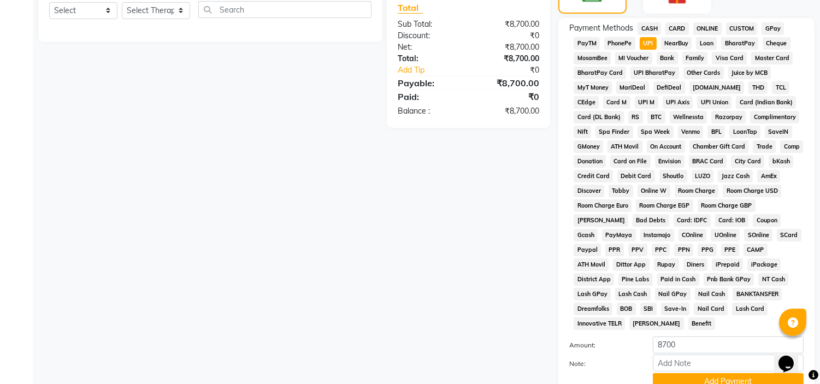
scroll to position [345, 0]
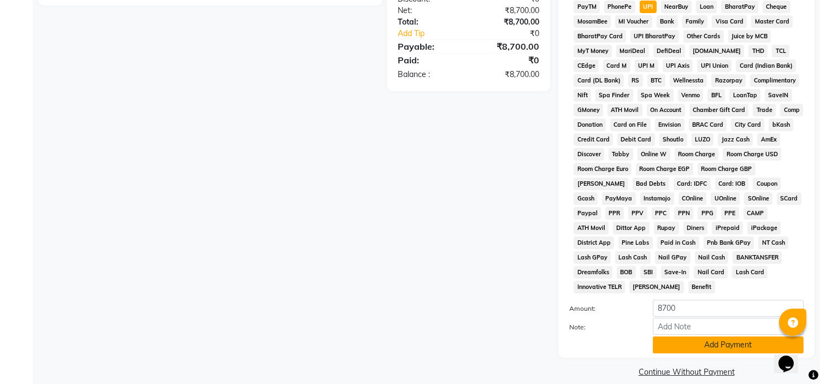
click at [713, 339] on button "Add Payment" at bounding box center [728, 344] width 151 height 17
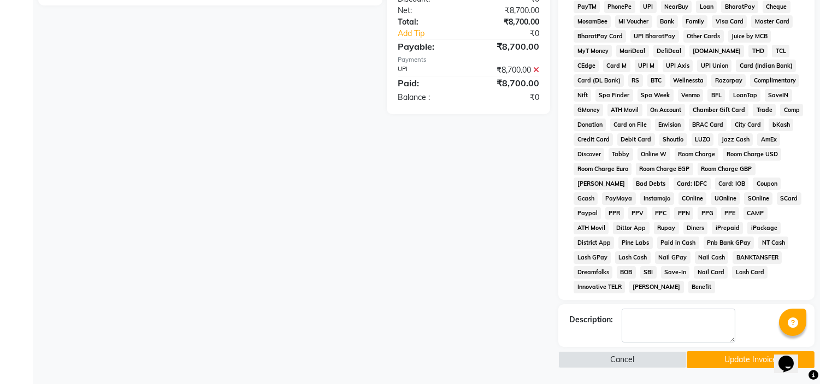
scroll to position [332, 0]
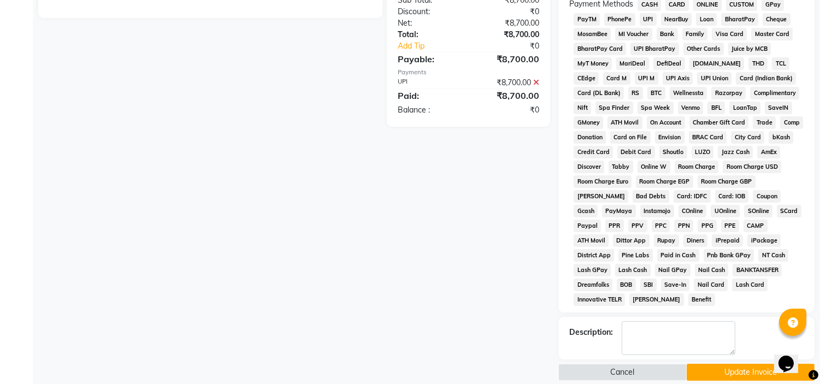
click at [713, 364] on button "Update Invoice" at bounding box center [751, 372] width 128 height 17
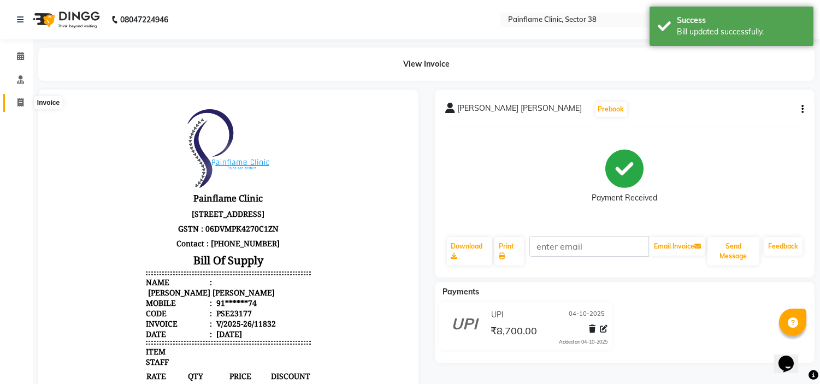
click at [19, 106] on icon at bounding box center [20, 102] width 6 height 8
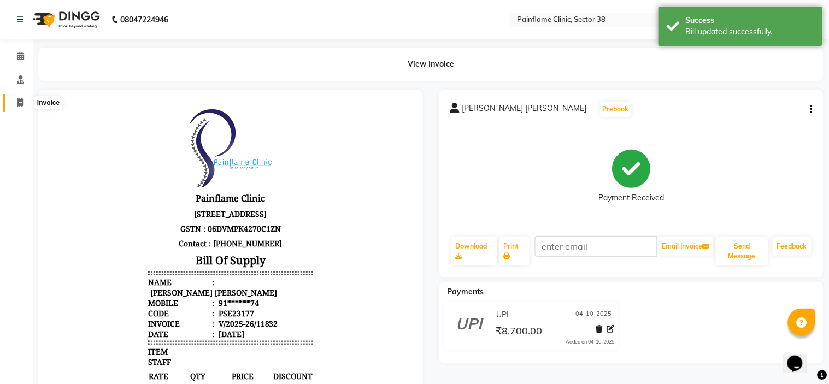
select select "3964"
select select "service"
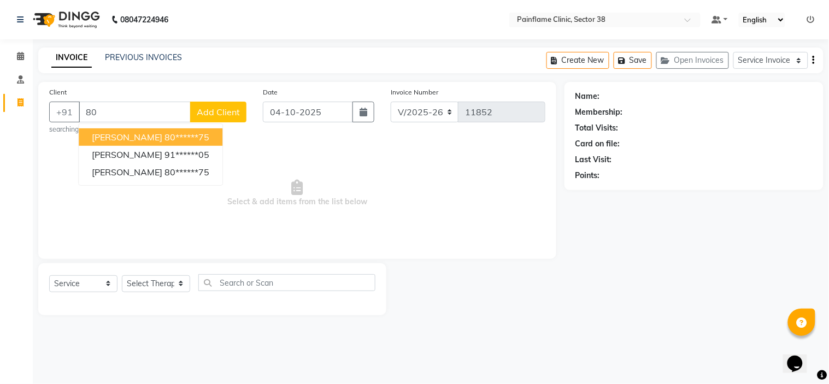
type input "8"
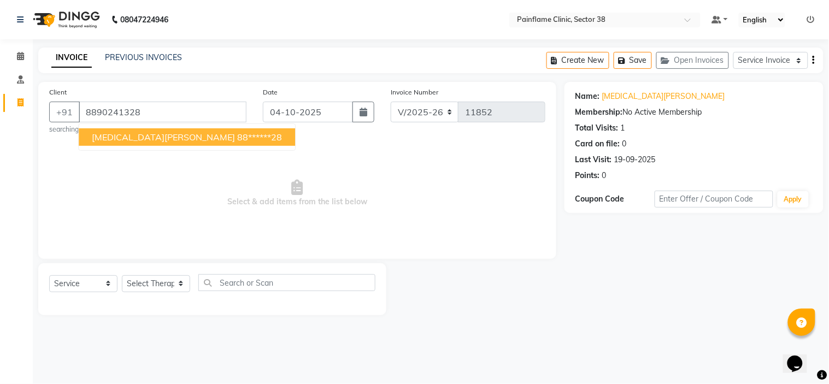
click at [203, 143] on button "[MEDICAL_DATA][PERSON_NAME] 88******28" at bounding box center [187, 136] width 216 height 17
type input "88******28"
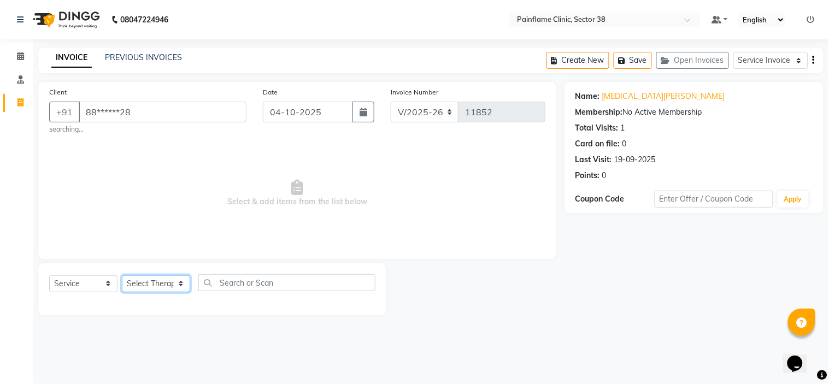
click at [167, 282] on select "Select Therapist [PERSON_NAME] Dr [PERSON_NAME] [PERSON_NAME] Dr [PERSON_NAME] …" at bounding box center [156, 283] width 68 height 17
select select "20212"
click at [122, 275] on select "Select Therapist [PERSON_NAME] Dr [PERSON_NAME] [PERSON_NAME] Dr [PERSON_NAME] …" at bounding box center [156, 283] width 68 height 17
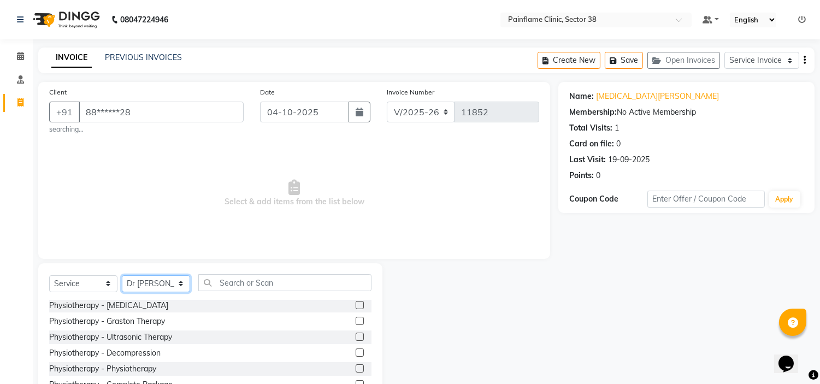
scroll to position [57, 0]
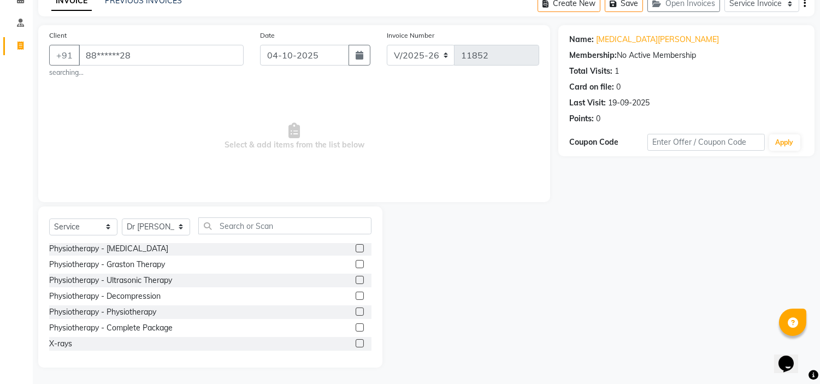
click at [356, 340] on label at bounding box center [360, 343] width 8 height 8
click at [356, 340] on input "checkbox" at bounding box center [359, 343] width 7 height 7
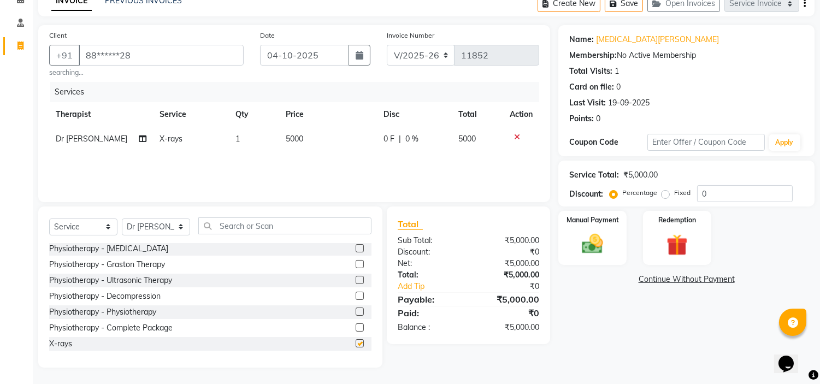
checkbox input "false"
click at [313, 138] on td "5000" at bounding box center [328, 139] width 98 height 25
select select "20212"
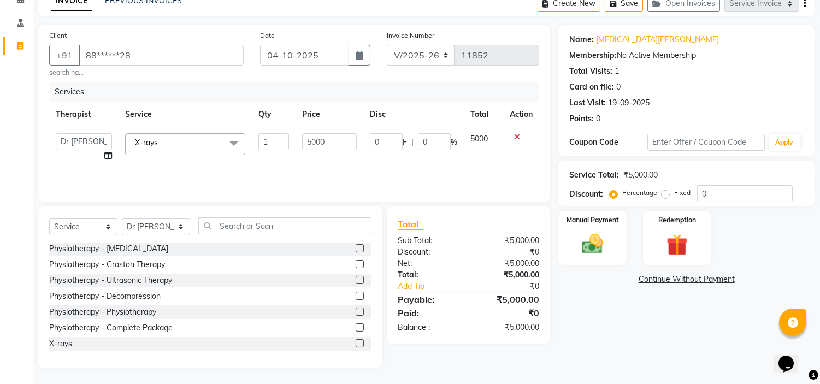
click at [313, 138] on input "5000" at bounding box center [329, 141] width 55 height 17
type input "700"
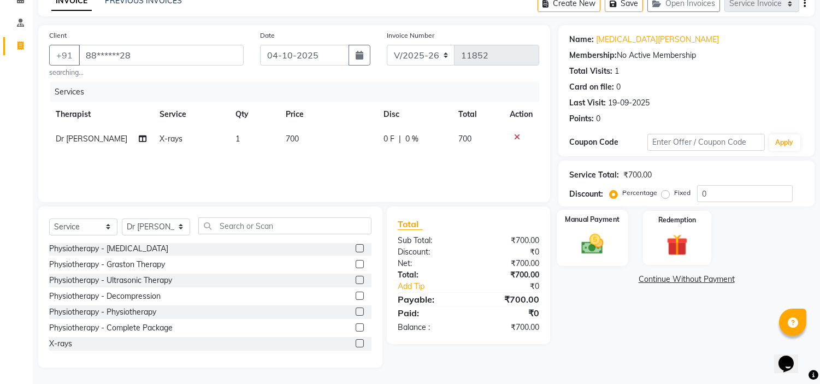
click at [588, 235] on img at bounding box center [593, 245] width 36 height 26
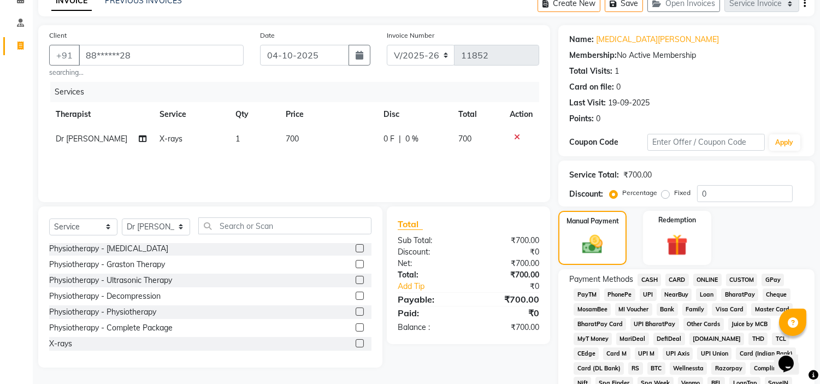
click at [650, 292] on span "UPI" at bounding box center [648, 294] width 17 height 13
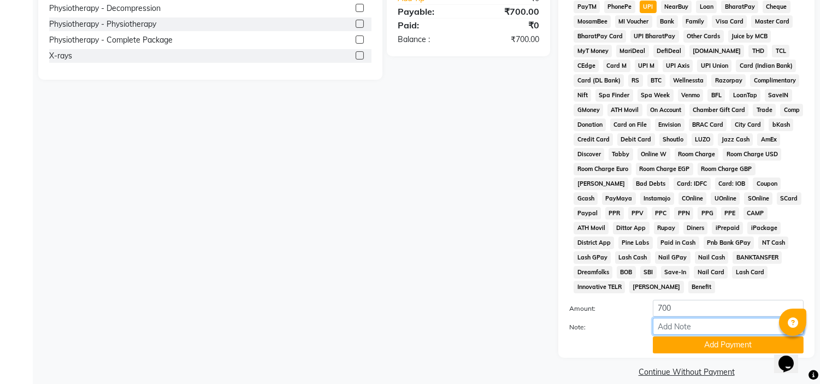
click at [683, 318] on input "Note:" at bounding box center [728, 326] width 151 height 17
click at [724, 336] on button "Add Payment" at bounding box center [728, 344] width 151 height 17
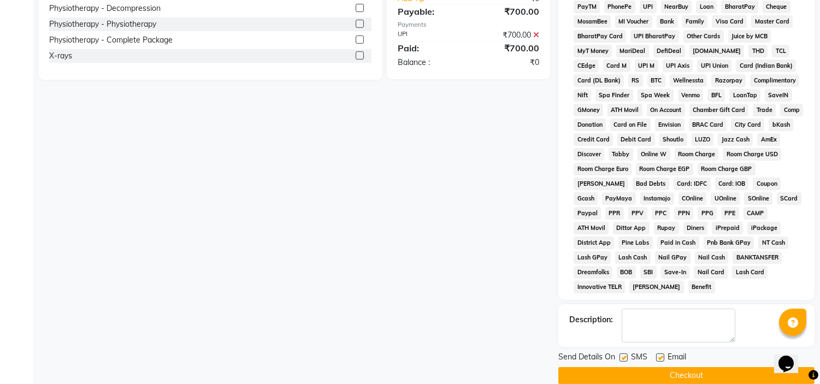
click at [654, 351] on div "SMS" at bounding box center [637, 358] width 37 height 14
click at [661, 353] on label at bounding box center [660, 357] width 8 height 8
click at [661, 354] on input "checkbox" at bounding box center [659, 357] width 7 height 7
checkbox input "false"
click at [625, 353] on label at bounding box center [623, 357] width 8 height 8
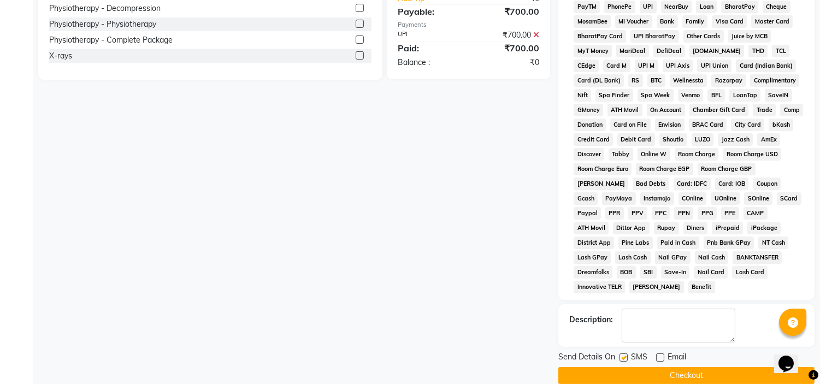
click at [625, 354] on input "checkbox" at bounding box center [622, 357] width 7 height 7
checkbox input "false"
click at [672, 367] on button "Checkout" at bounding box center [686, 375] width 256 height 17
